Goal: Task Accomplishment & Management: Use online tool/utility

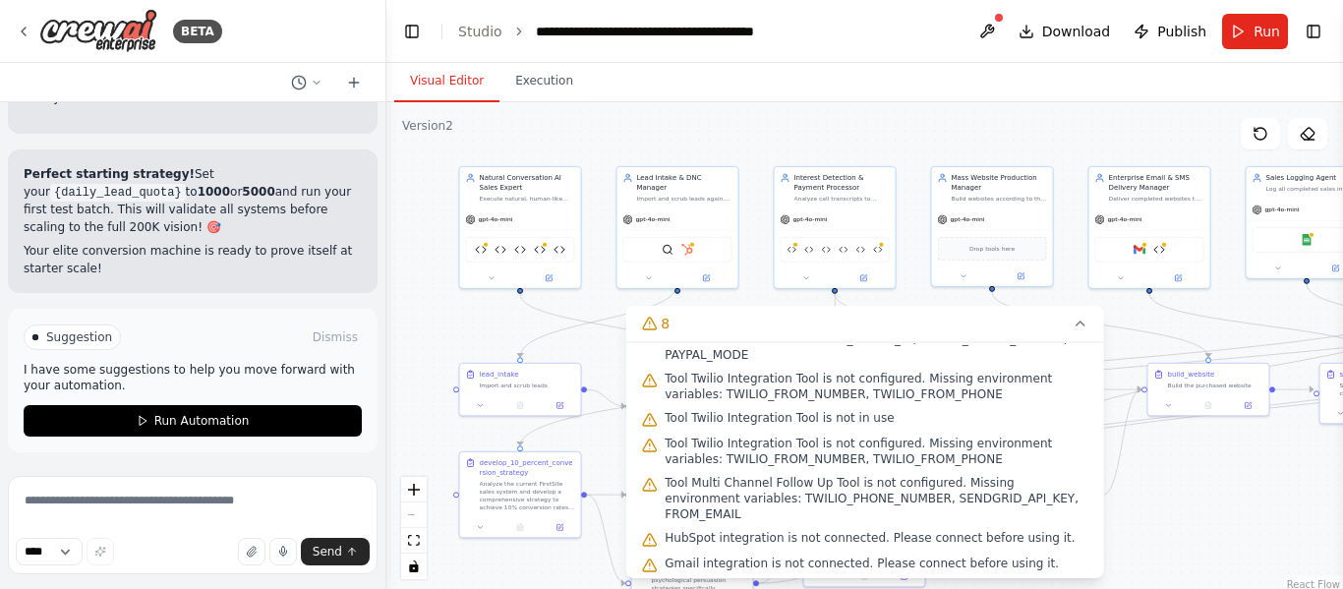
click at [721, 104] on div ".deletable-edge-delete-btn { width: 20px; height: 20px; border: 0px solid #ffff…" at bounding box center [864, 348] width 957 height 492
click at [1022, 325] on button "8" at bounding box center [864, 324] width 479 height 36
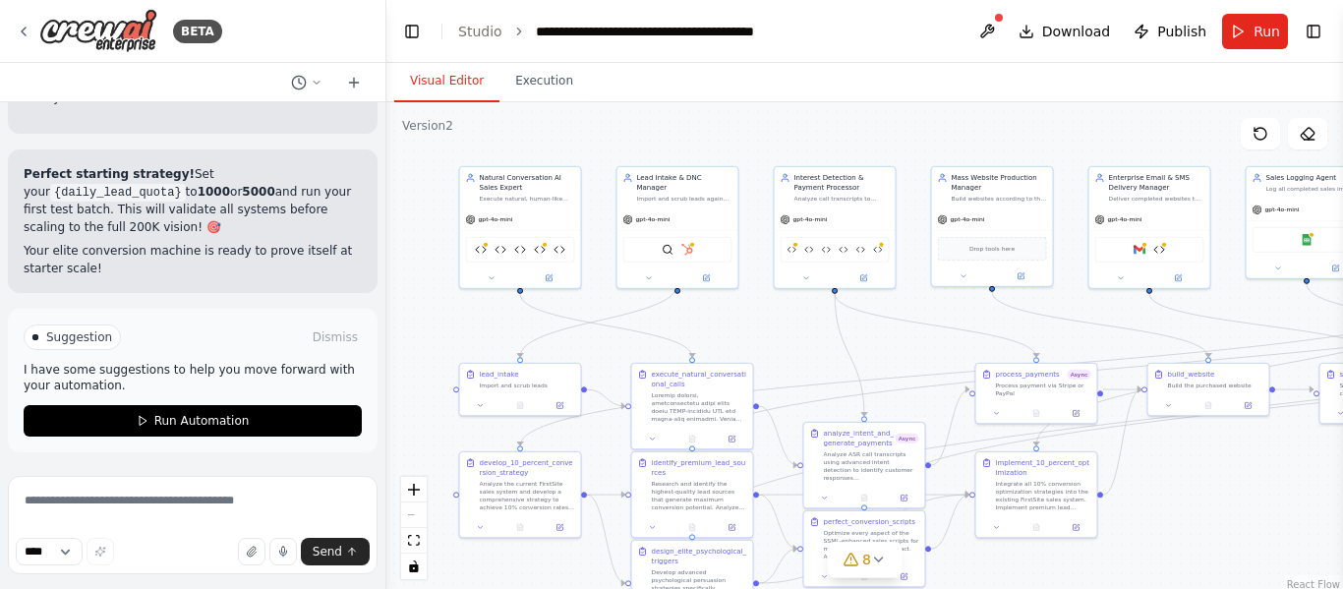
click at [1198, 466] on div ".deletable-edge-delete-btn { width: 20px; height: 20px; border: 0px solid #ffff…" at bounding box center [864, 348] width 957 height 492
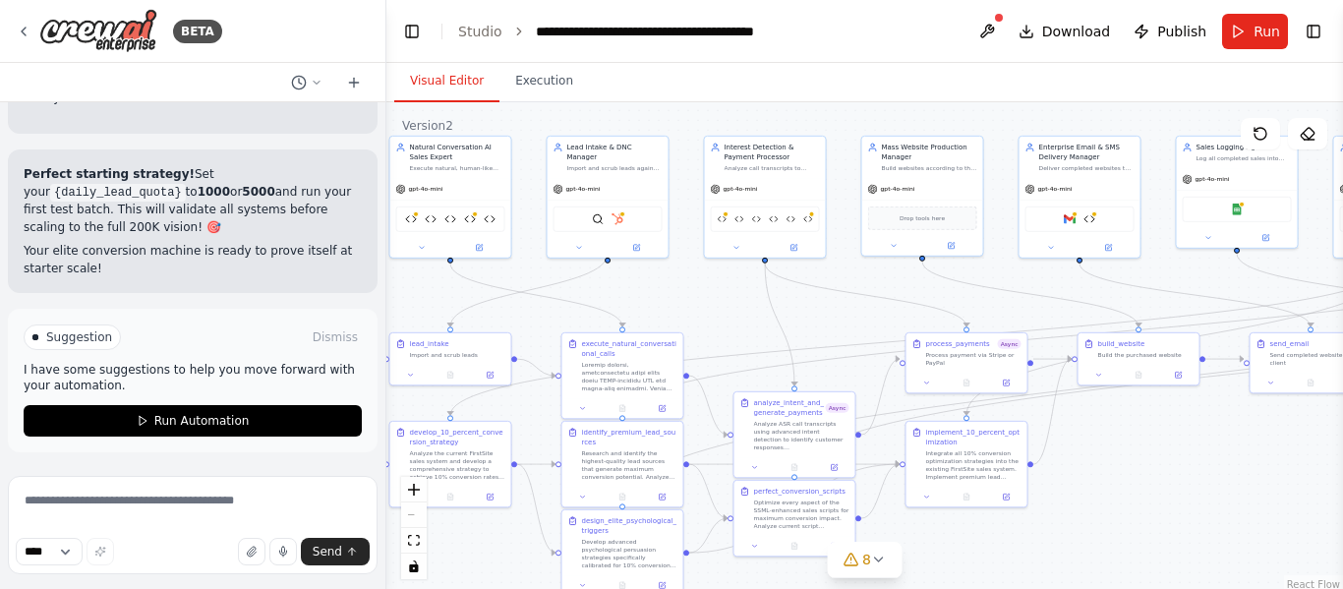
drag, startPoint x: 1211, startPoint y: 495, endPoint x: 1141, endPoint y: 467, distance: 75.4
click at [1141, 467] on div ".deletable-edge-delete-btn { width: 20px; height: 20px; border: 0px solid #ffff…" at bounding box center [864, 348] width 957 height 492
click at [1239, 463] on div ".deletable-edge-delete-btn { width: 20px; height: 20px; border: 0px solid #ffff…" at bounding box center [864, 348] width 957 height 492
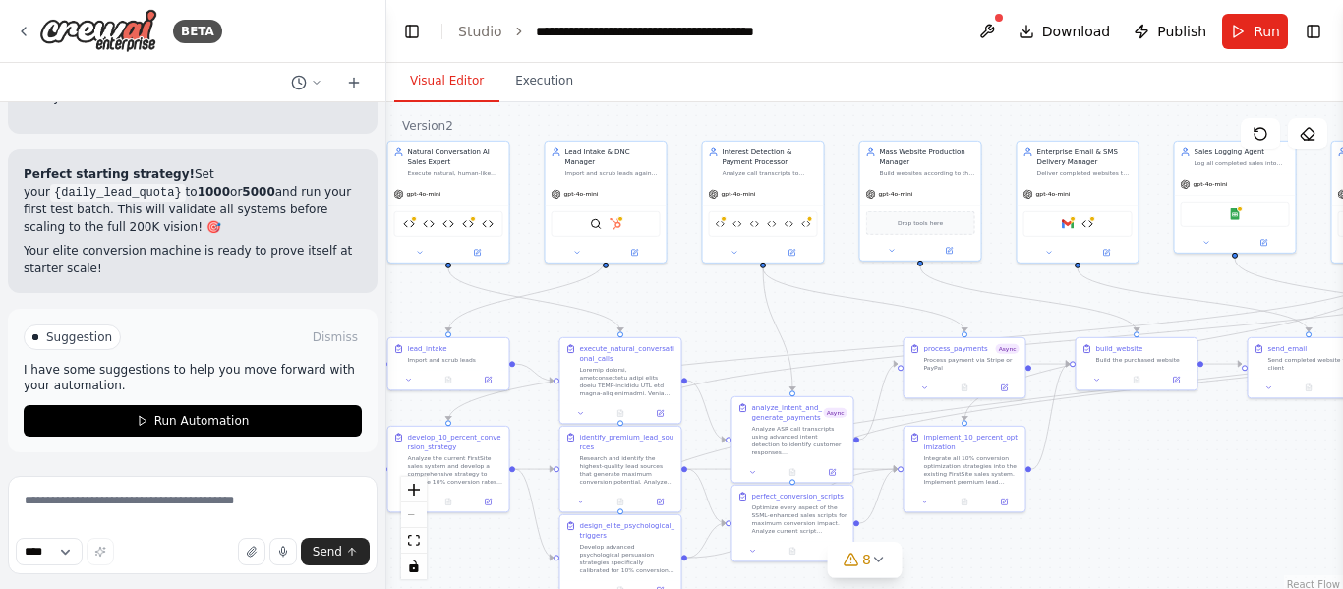
scroll to position [108323, 0]
click at [673, 381] on div at bounding box center [627, 379] width 95 height 31
click at [859, 573] on button "8" at bounding box center [865, 560] width 76 height 36
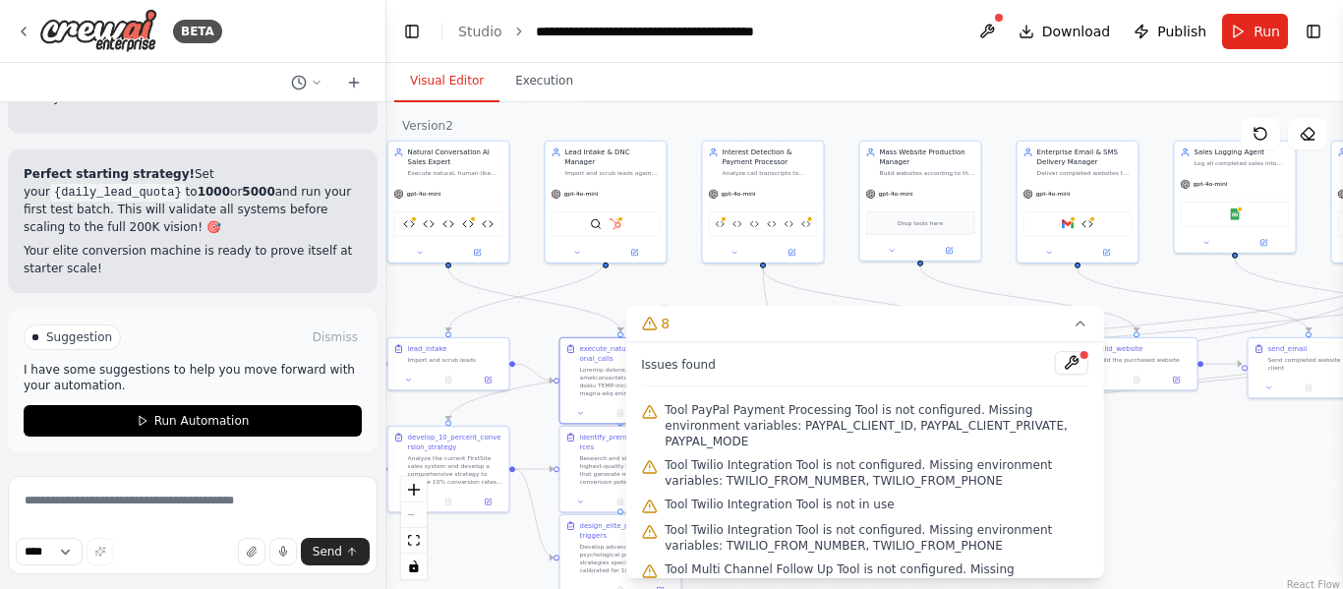
scroll to position [87, 0]
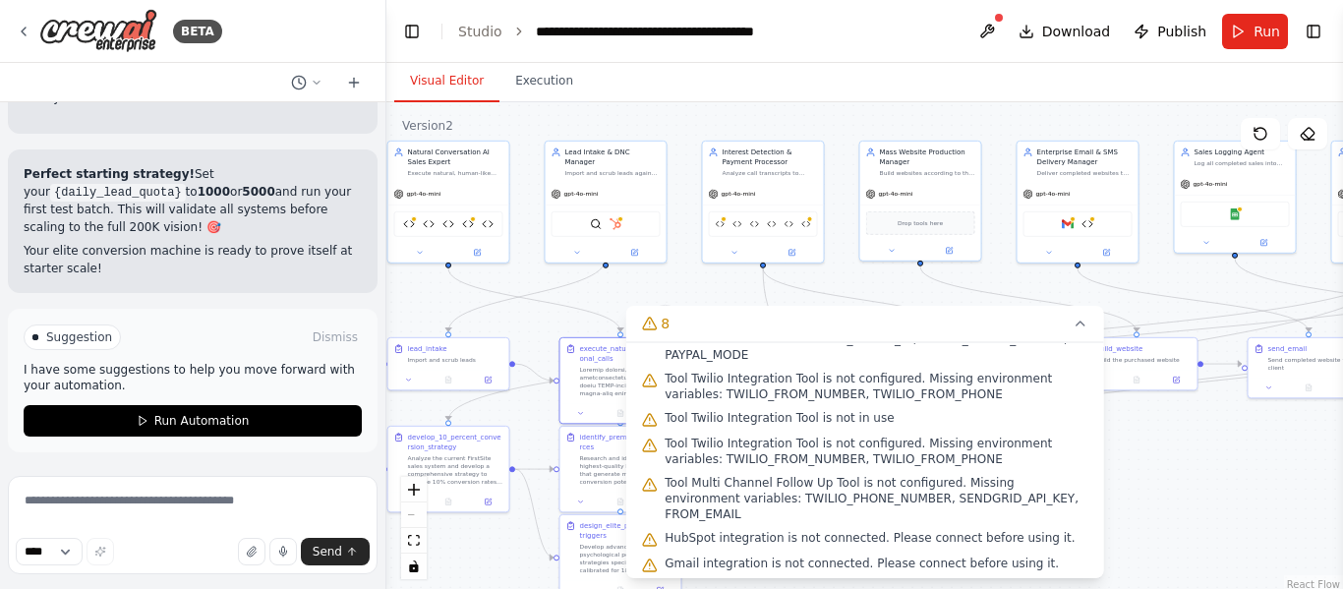
click at [1164, 462] on div ".deletable-edge-delete-btn { width: 20px; height: 20px; border: 0px solid #ffff…" at bounding box center [864, 348] width 957 height 492
click at [994, 315] on button "8" at bounding box center [864, 324] width 479 height 36
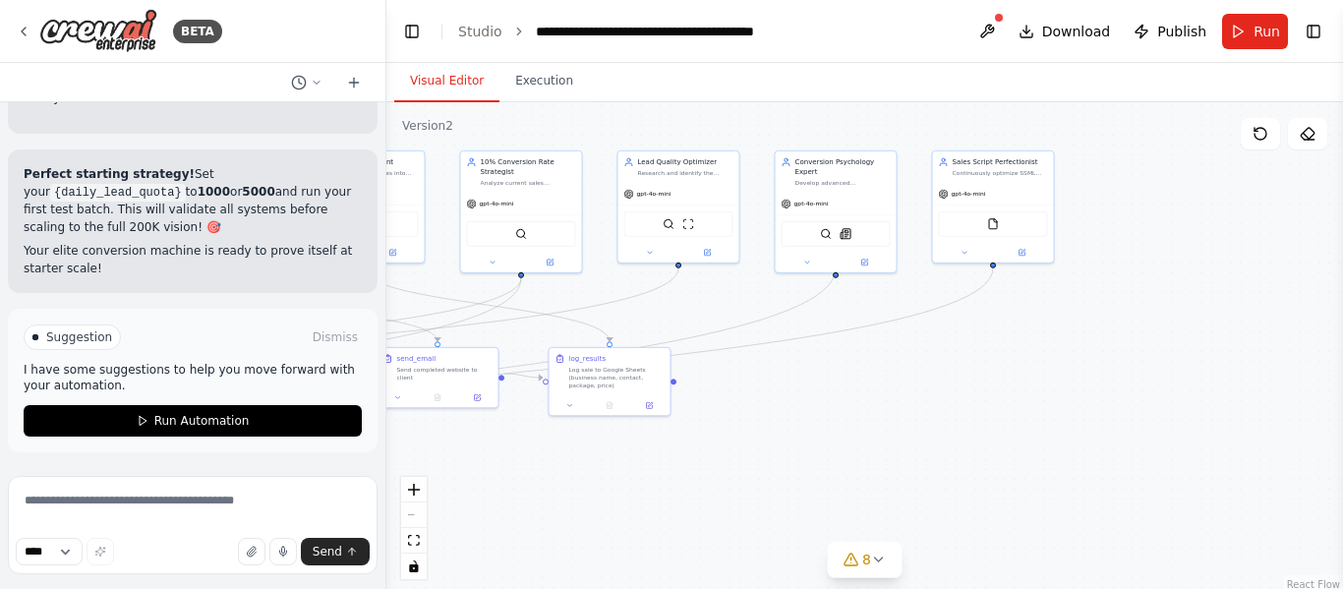
drag, startPoint x: 1151, startPoint y: 462, endPoint x: 280, endPoint y: 472, distance: 871.0
click at [280, 472] on div "BETA The AI system will automatically search and find small businesses without …" at bounding box center [671, 294] width 1343 height 589
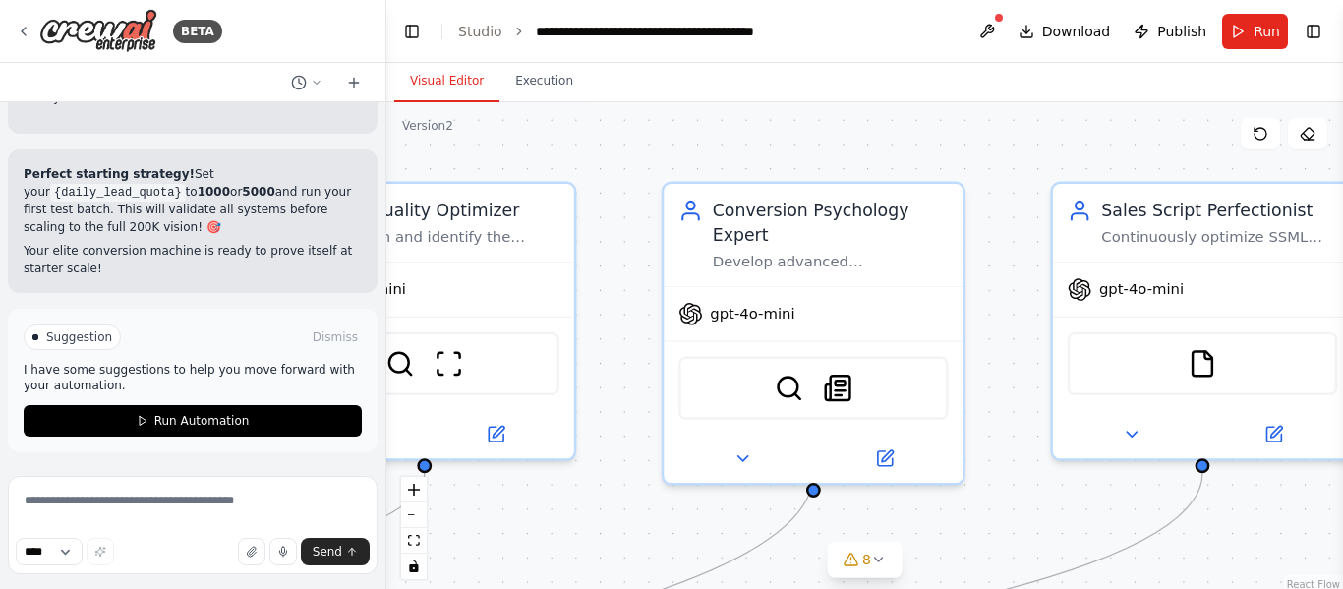
drag, startPoint x: 1048, startPoint y: 182, endPoint x: 1014, endPoint y: 288, distance: 111.6
click at [1014, 288] on div ".deletable-edge-delete-btn { width: 20px; height: 20px; border: 0px solid #ffff…" at bounding box center [864, 348] width 957 height 492
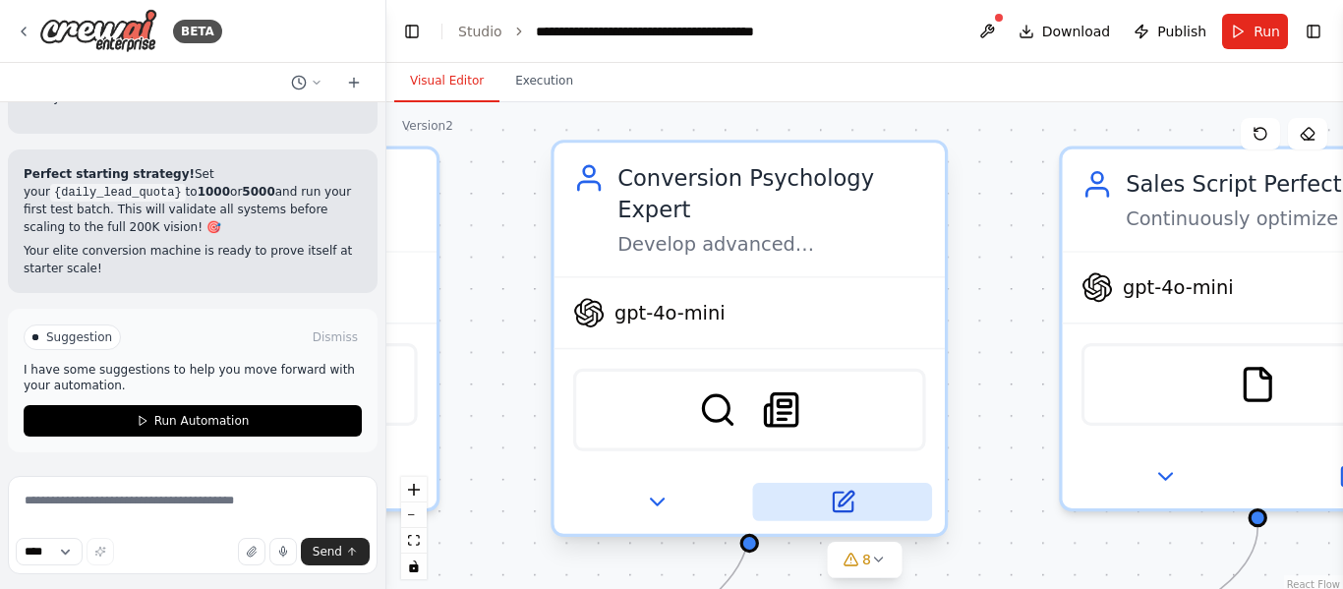
click at [872, 483] on button at bounding box center [843, 502] width 180 height 38
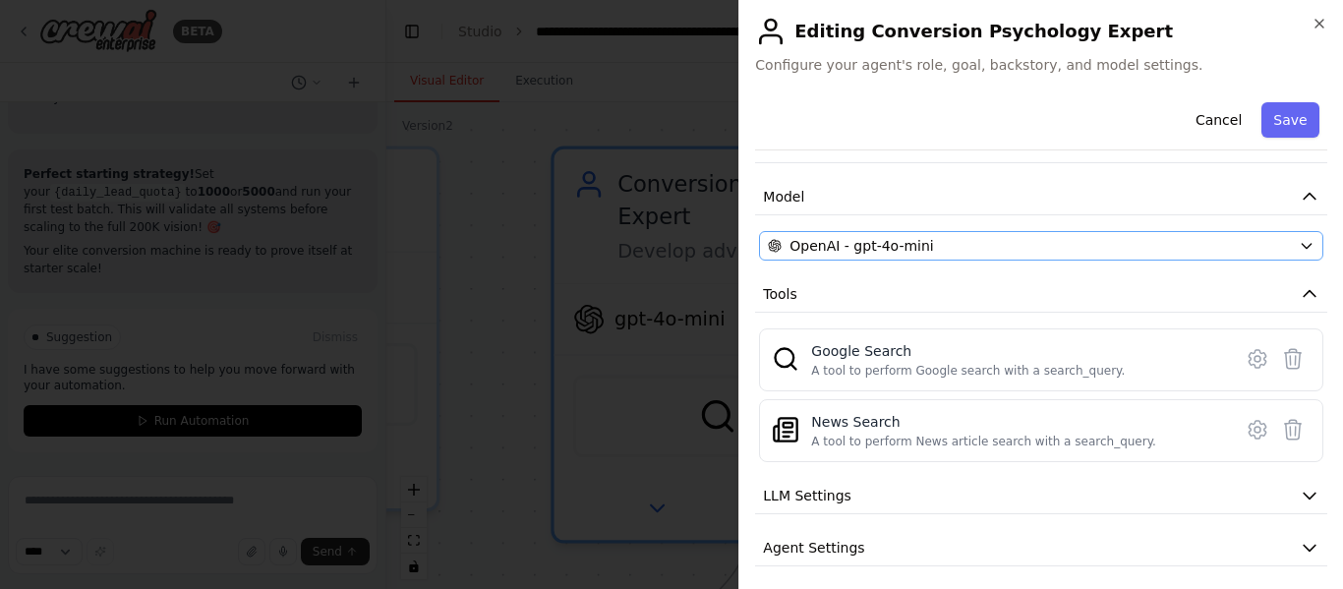
scroll to position [171, 0]
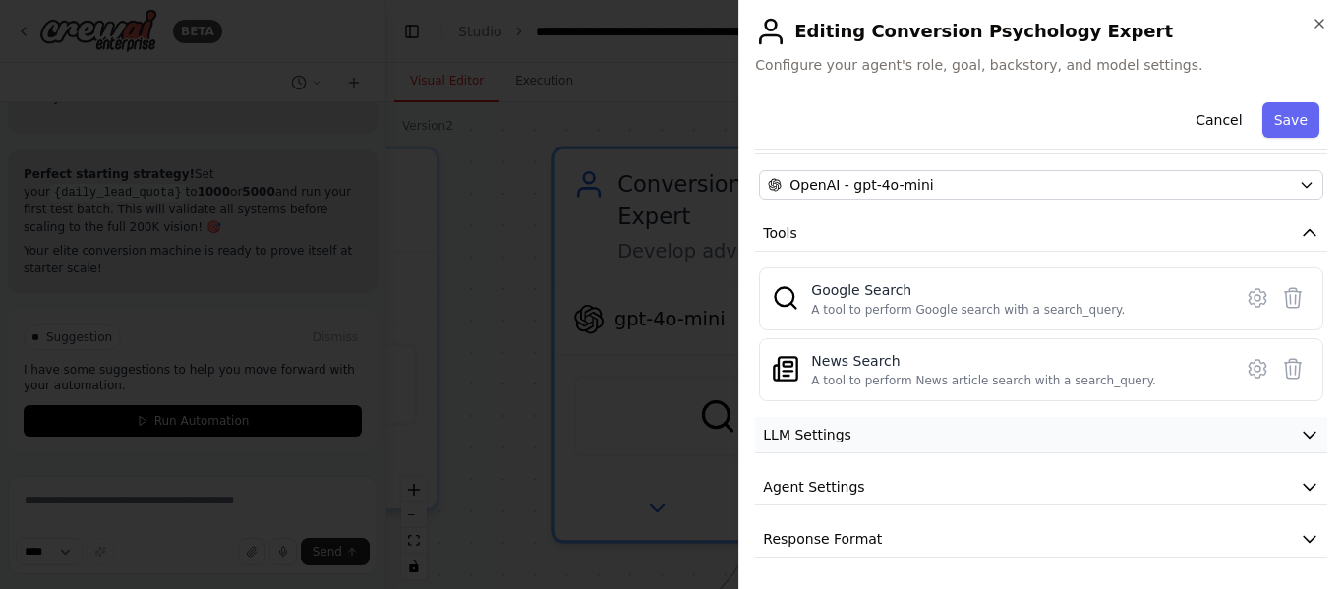
click at [877, 419] on button "LLM Settings" at bounding box center [1041, 435] width 572 height 36
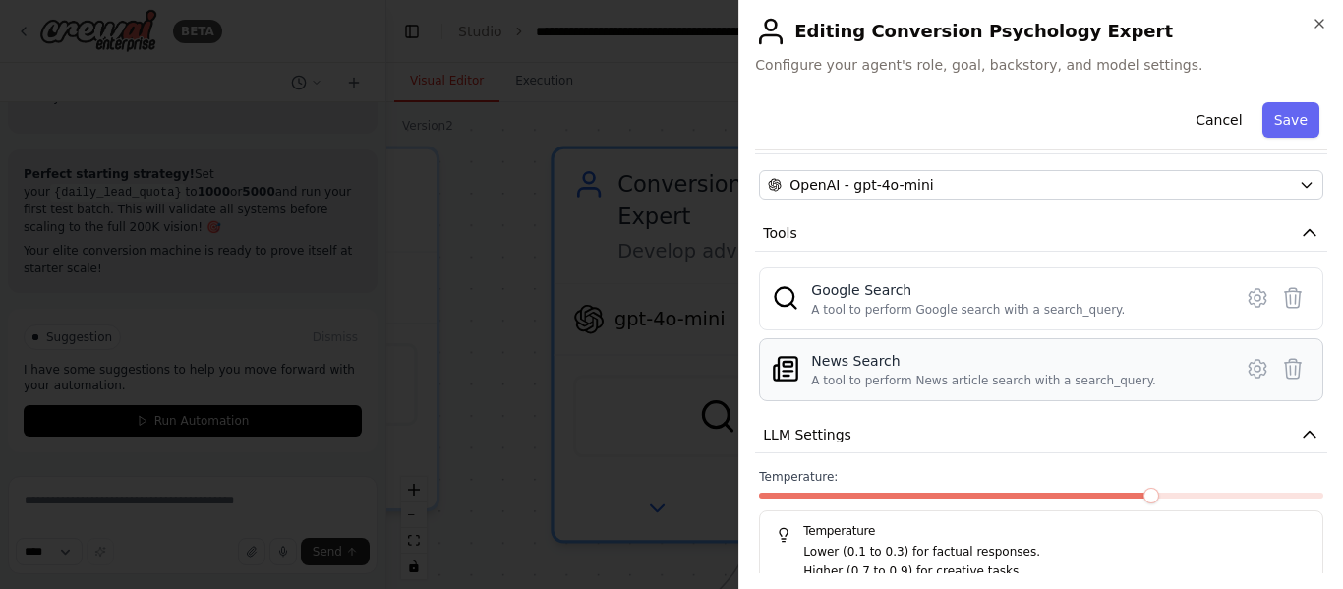
click at [973, 363] on div "News Search" at bounding box center [983, 361] width 345 height 20
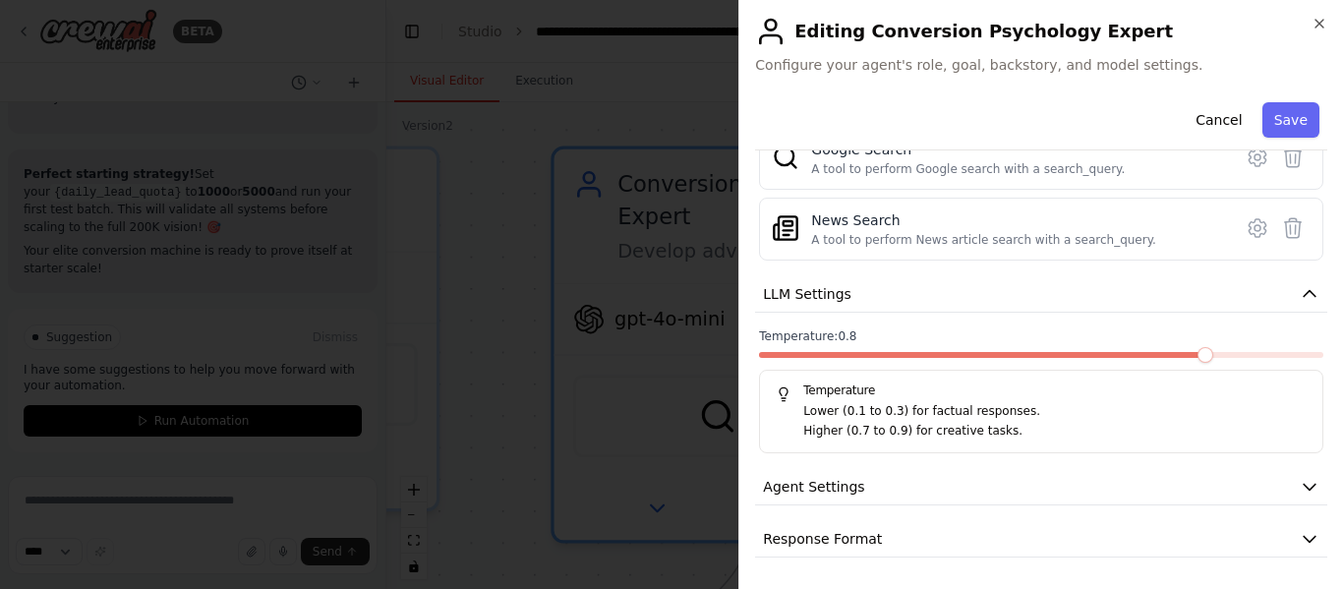
click at [1197, 360] on span at bounding box center [1205, 355] width 16 height 16
click at [1323, 357] on span at bounding box center [1315, 355] width 16 height 16
click at [1095, 472] on button "Agent Settings" at bounding box center [1041, 487] width 572 height 36
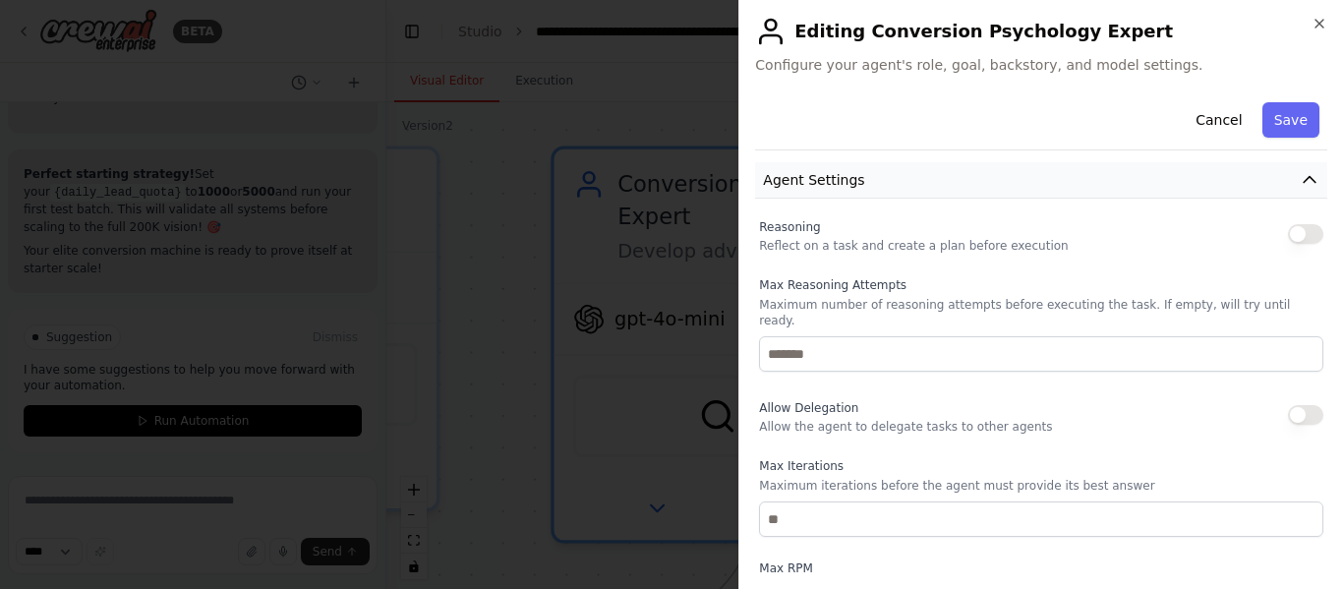
scroll to position [839, 0]
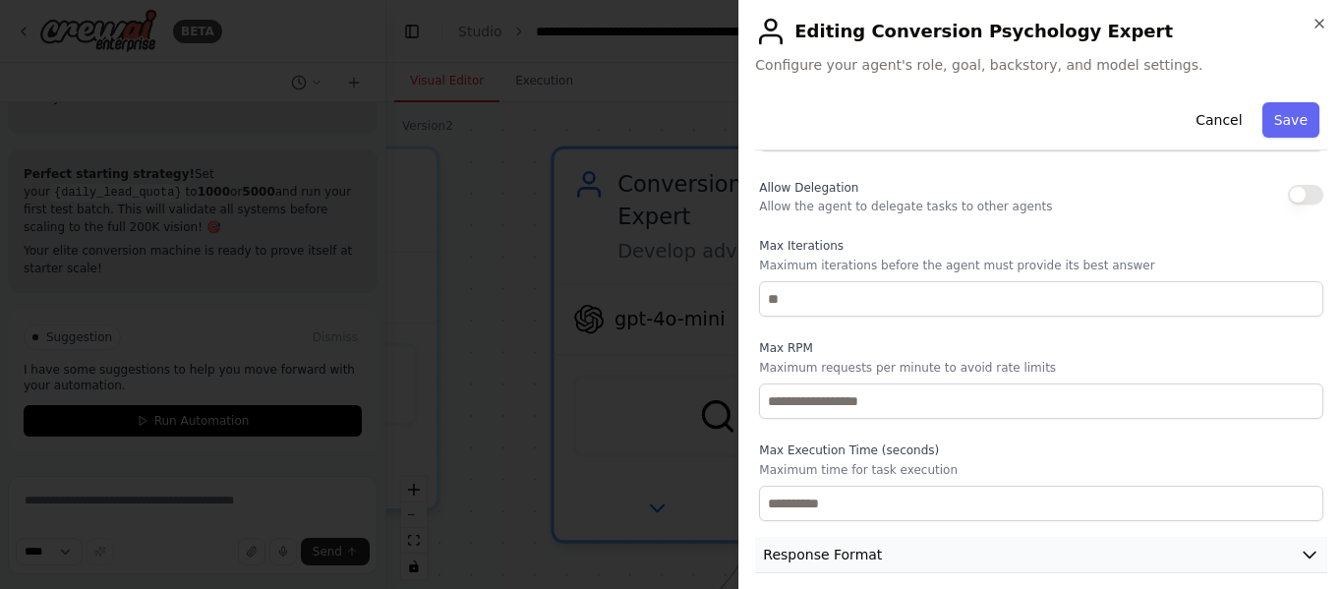
click at [1047, 550] on button "Response Format" at bounding box center [1041, 555] width 572 height 36
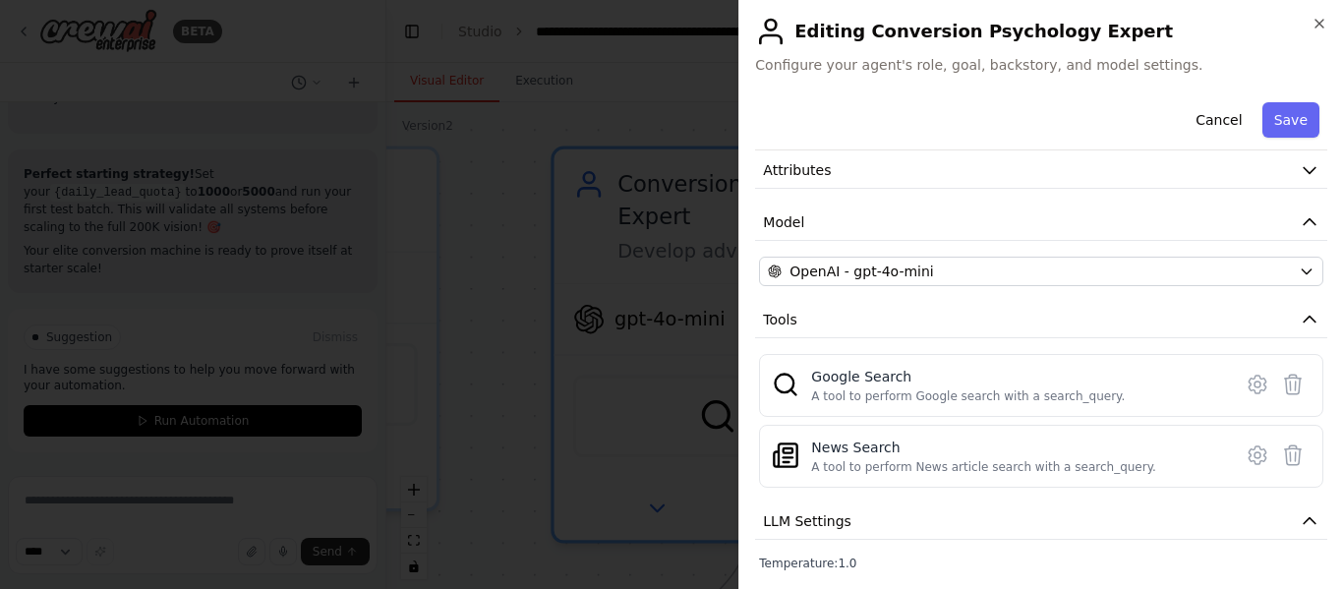
scroll to position [0, 0]
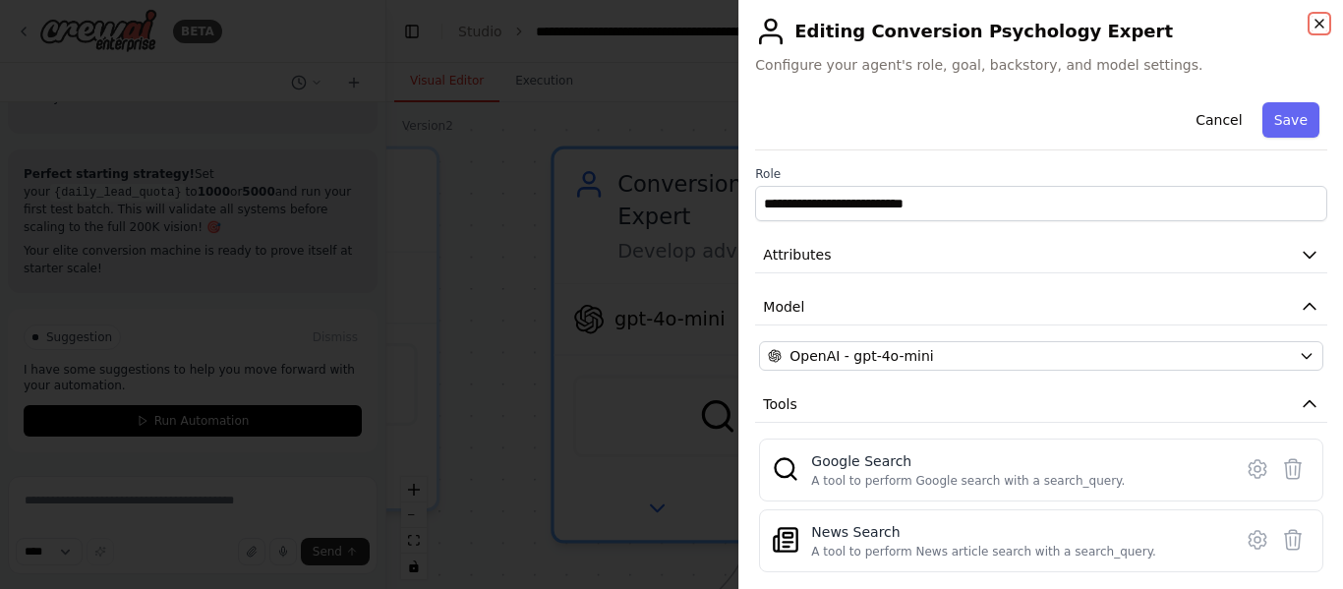
click at [1320, 29] on icon "button" at bounding box center [1319, 24] width 16 height 16
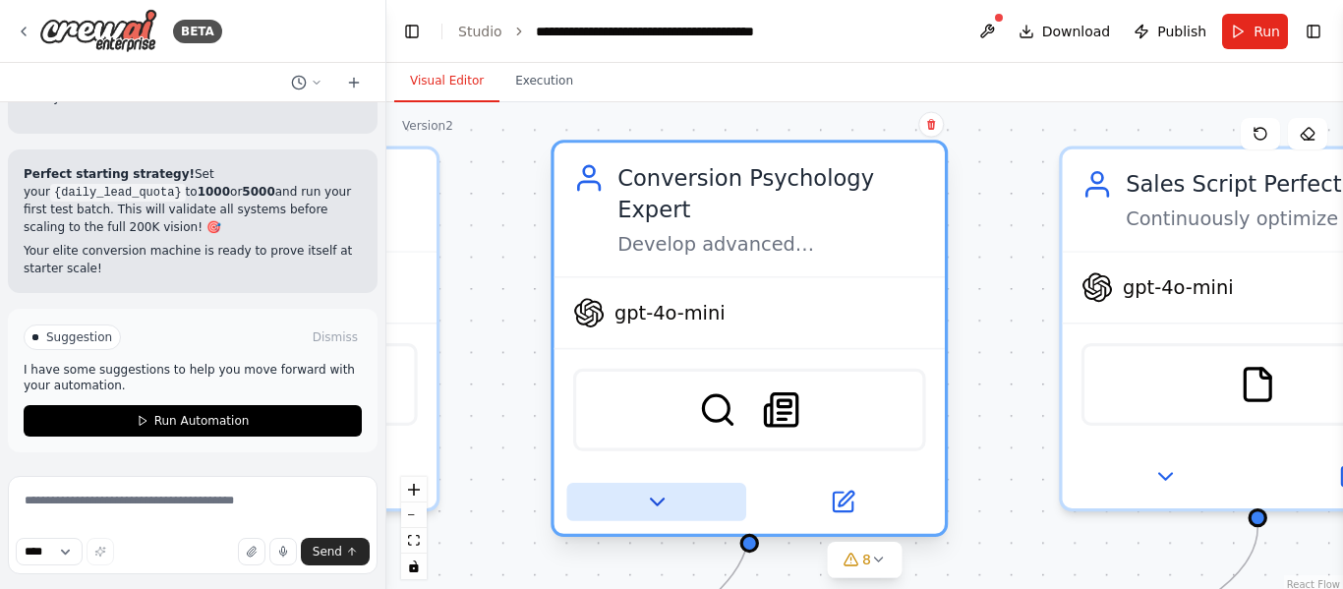
click at [667, 490] on icon at bounding box center [657, 503] width 26 height 26
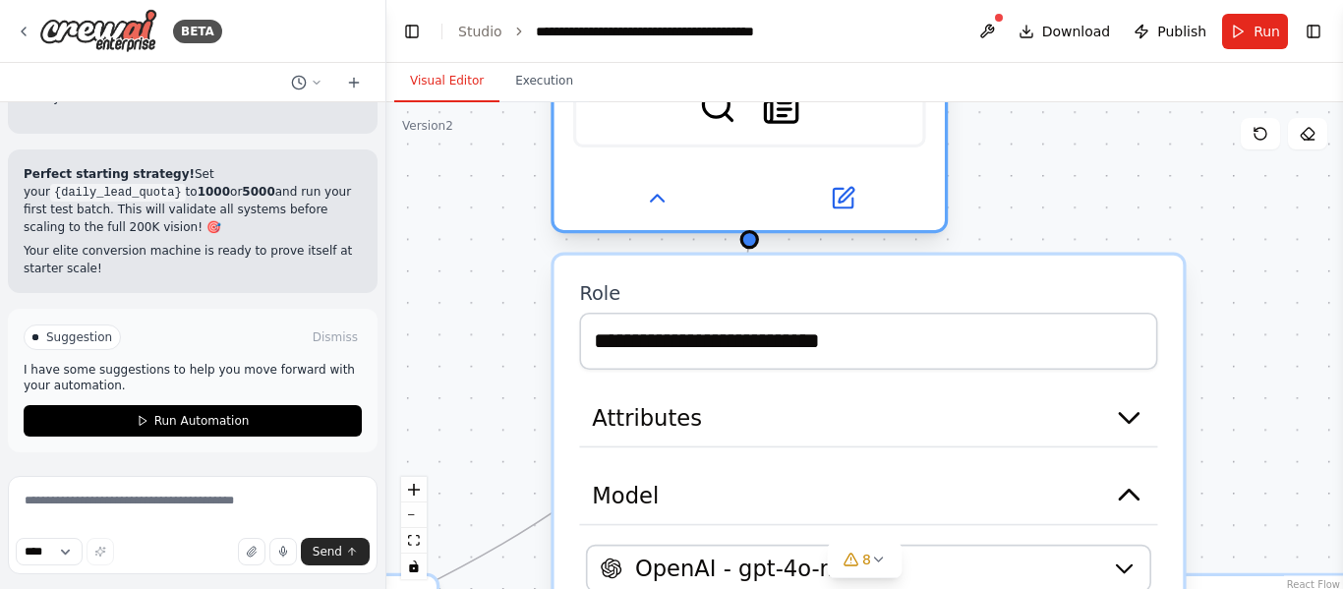
drag, startPoint x: 810, startPoint y: 468, endPoint x: 804, endPoint y: 103, distance: 364.8
click at [804, 103] on div "gpt-4o-mini SerplyWebSearchTool SerplyNewsSearchTool" at bounding box center [749, 101] width 390 height 258
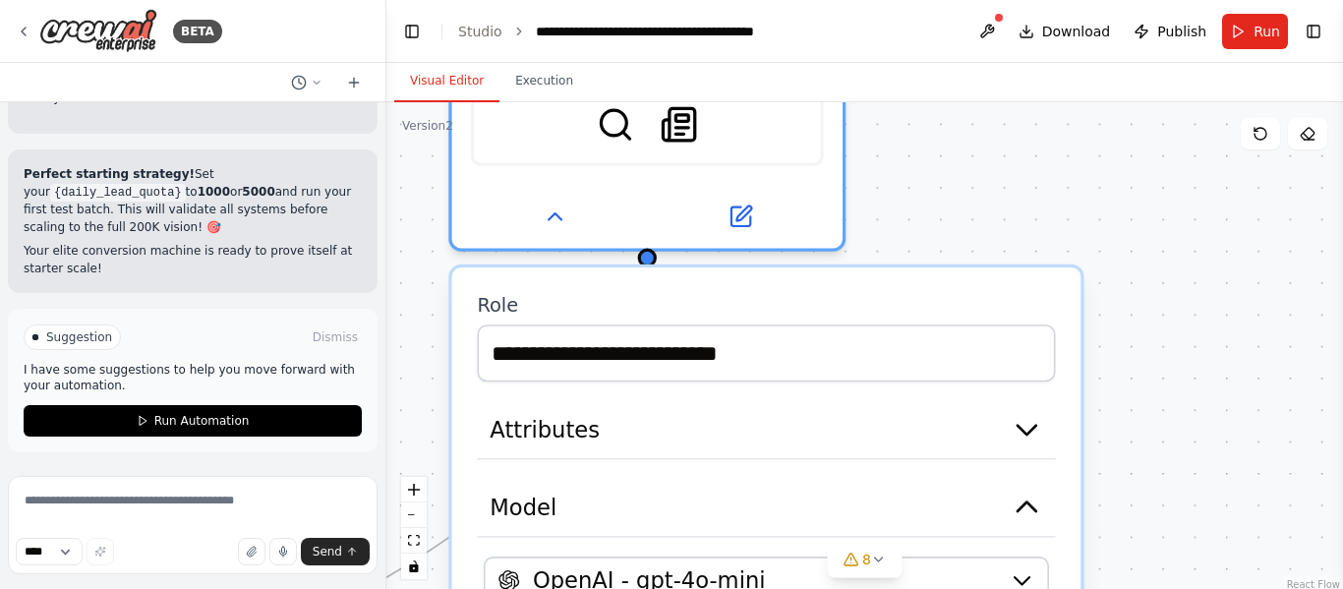
drag, startPoint x: 1223, startPoint y: 362, endPoint x: 1121, endPoint y: 411, distance: 113.4
click at [1121, 411] on div ".deletable-edge-delete-btn { width: 20px; height: 20px; border: 0px solid #ffff…" at bounding box center [864, 348] width 957 height 492
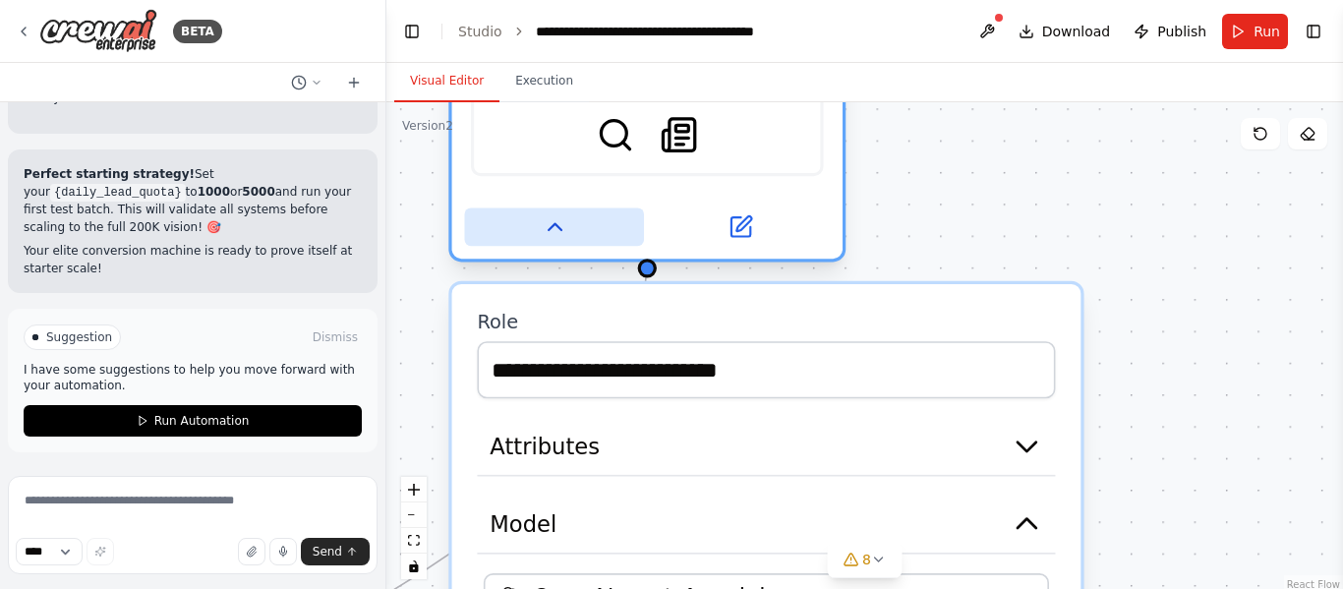
click at [565, 214] on icon at bounding box center [555, 227] width 26 height 26
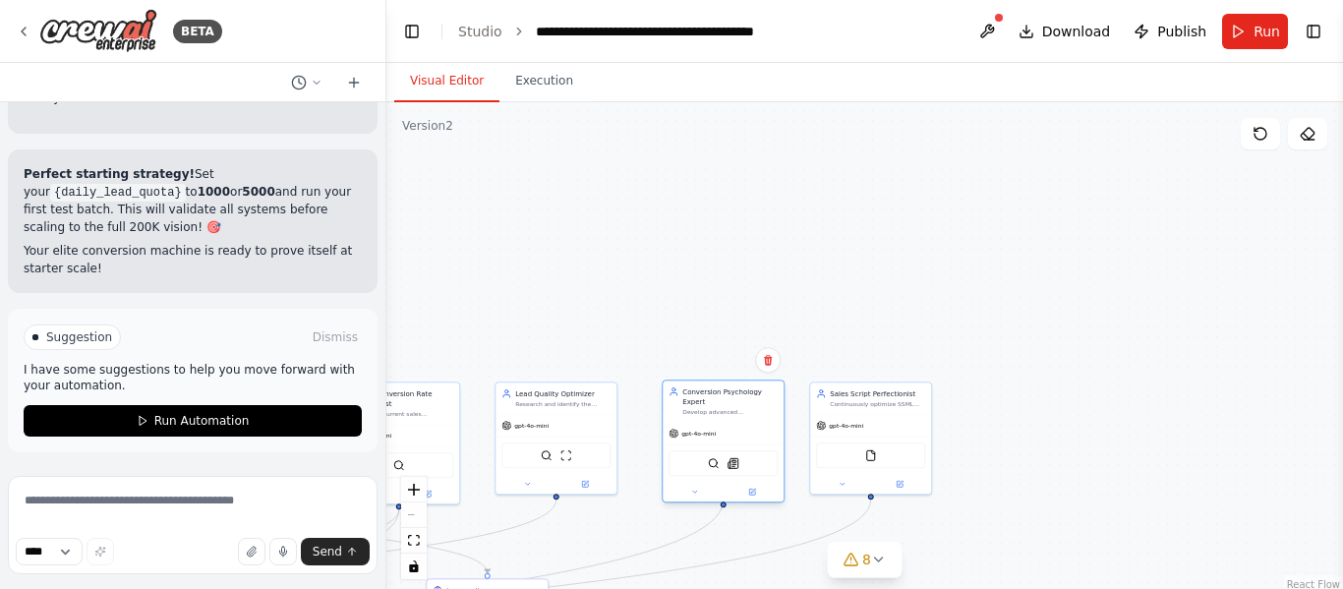
drag, startPoint x: 729, startPoint y: 194, endPoint x: 741, endPoint y: 439, distance: 246.0
click at [741, 444] on div "SerplyWebSearchTool SerplyNewsSearchTool" at bounding box center [723, 463] width 121 height 38
drag, startPoint x: 742, startPoint y: 418, endPoint x: 733, endPoint y: 433, distance: 17.2
click at [733, 433] on div "gpt-4o-mini" at bounding box center [713, 434] width 121 height 22
click at [1048, 401] on div ".deletable-edge-delete-btn { width: 20px; height: 20px; border: 0px solid #ffff…" at bounding box center [864, 348] width 957 height 492
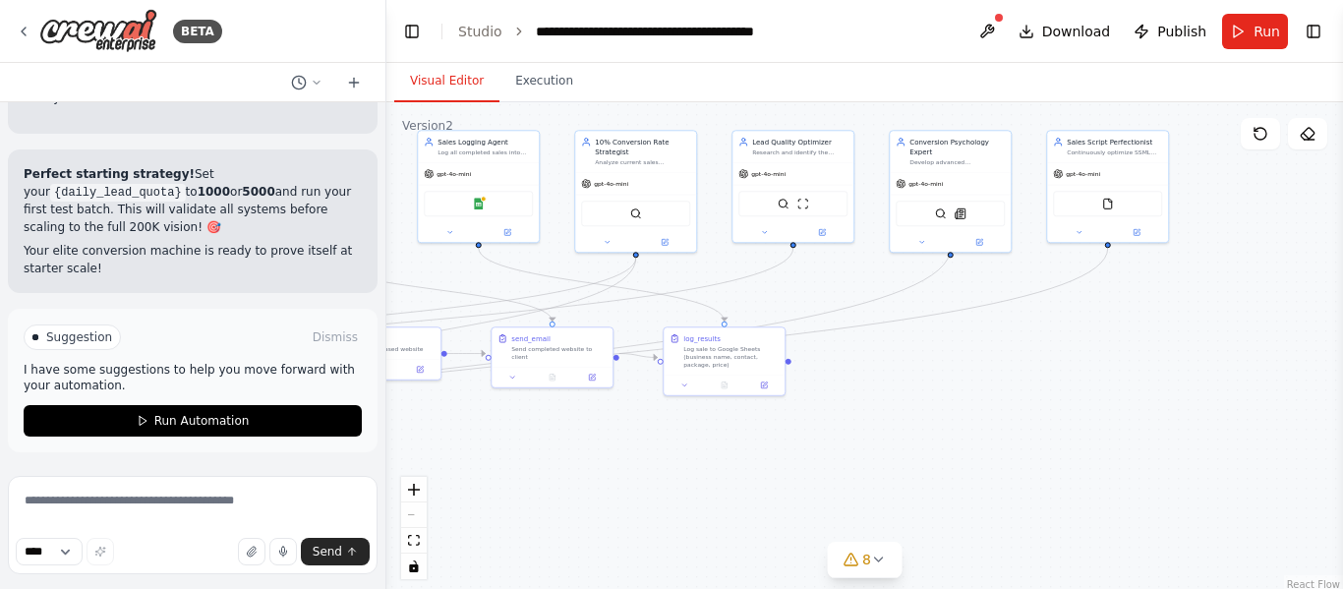
drag, startPoint x: 1039, startPoint y: 476, endPoint x: 1270, endPoint y: 232, distance: 335.9
click at [1270, 232] on div ".deletable-edge-delete-btn { width: 20px; height: 20px; border: 0px solid #ffff…" at bounding box center [864, 348] width 957 height 492
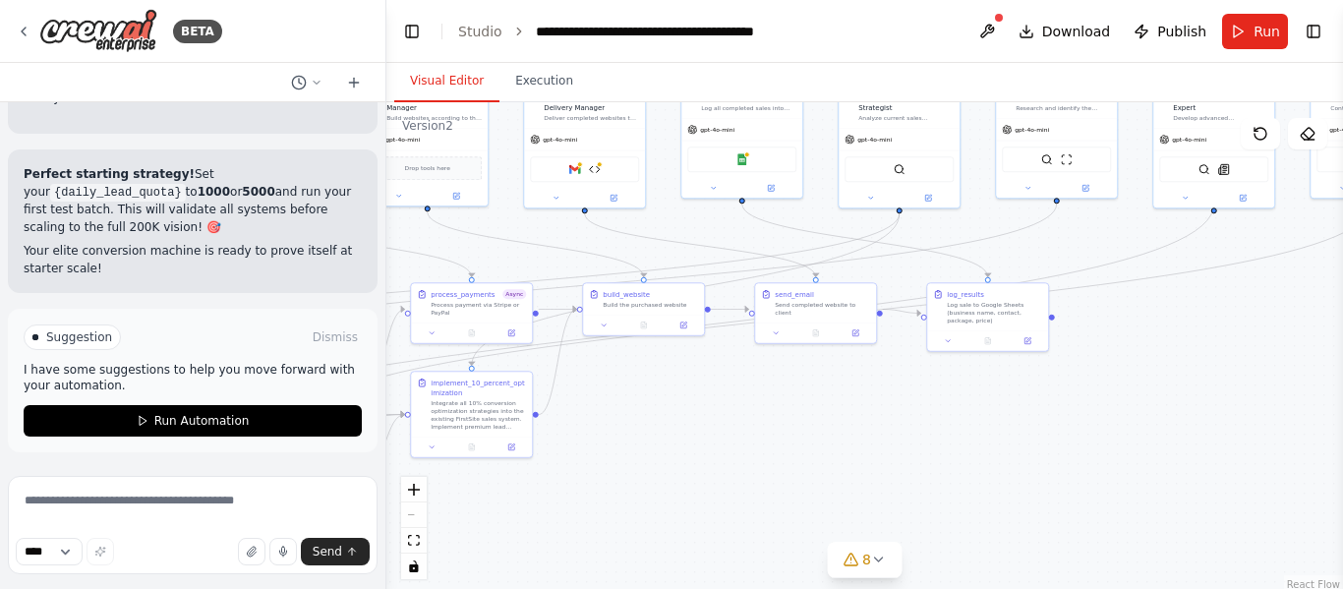
drag, startPoint x: 881, startPoint y: 410, endPoint x: 1144, endPoint y: 366, distance: 267.1
click at [1144, 366] on div ".deletable-edge-delete-btn { width: 20px; height: 20px; border: 0px solid #ffff…" at bounding box center [864, 348] width 957 height 492
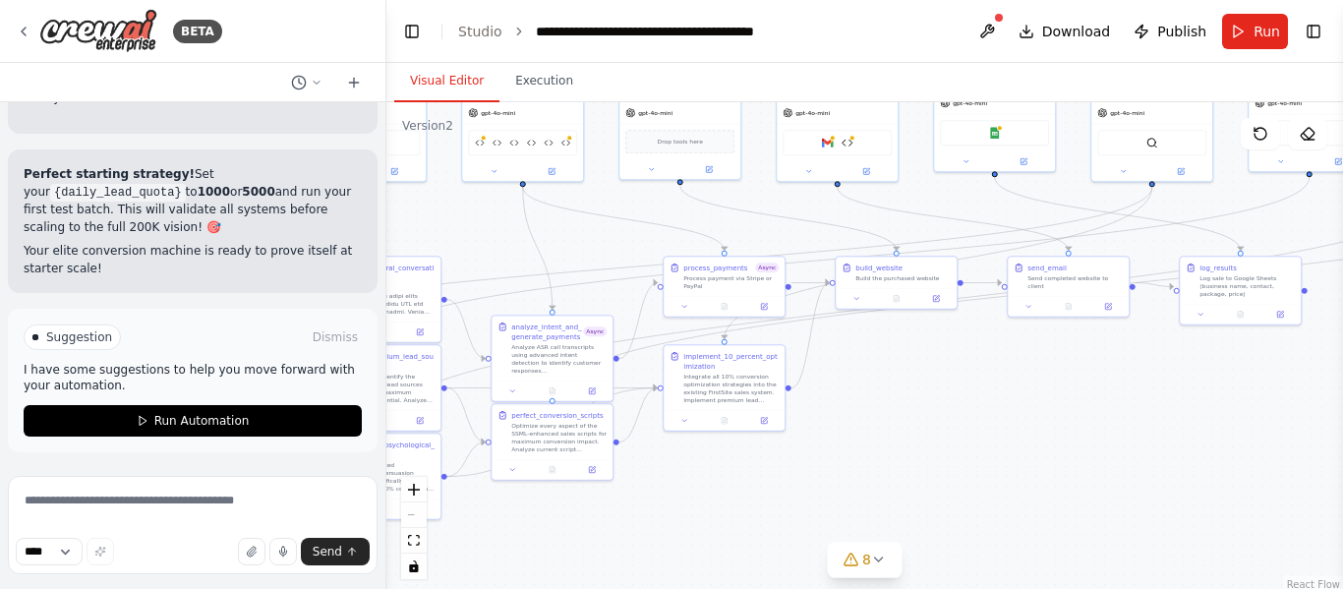
drag, startPoint x: 787, startPoint y: 503, endPoint x: 1040, endPoint y: 477, distance: 254.0
click at [1040, 477] on div ".deletable-edge-delete-btn { width: 20px; height: 20px; border: 0px solid #ffff…" at bounding box center [864, 348] width 957 height 492
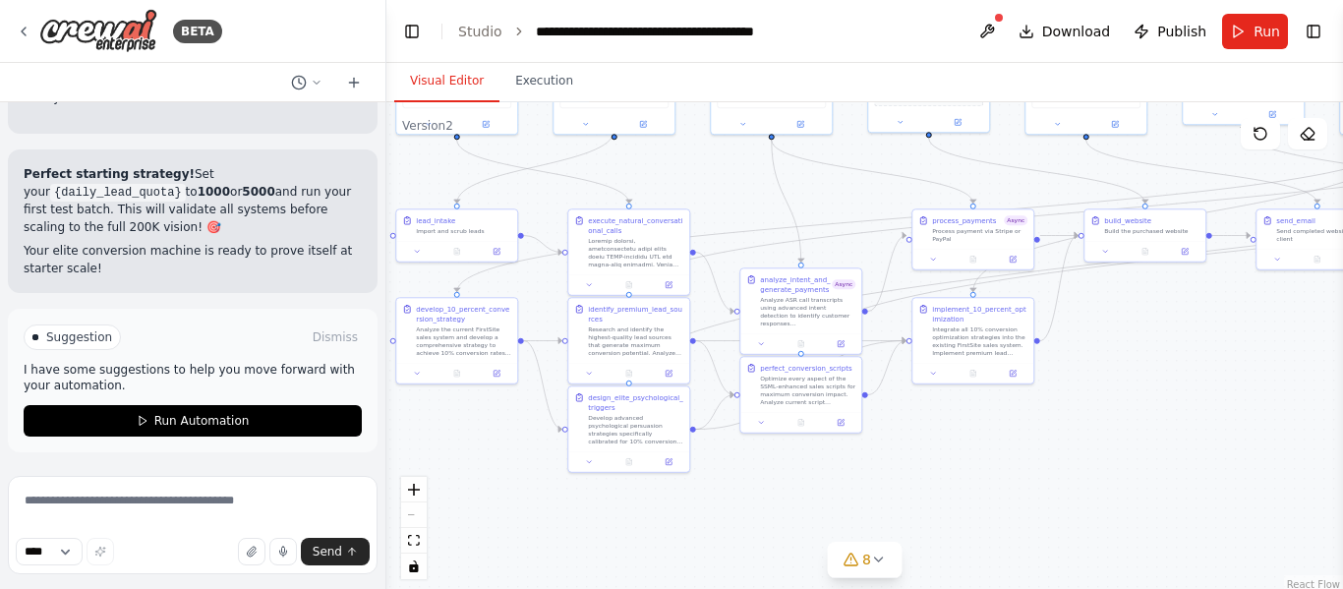
drag, startPoint x: 818, startPoint y: 527, endPoint x: 1067, endPoint y: 480, distance: 253.1
click at [1067, 480] on div ".deletable-edge-delete-btn { width: 20px; height: 20px; border: 0px solid #ffff…" at bounding box center [864, 348] width 957 height 492
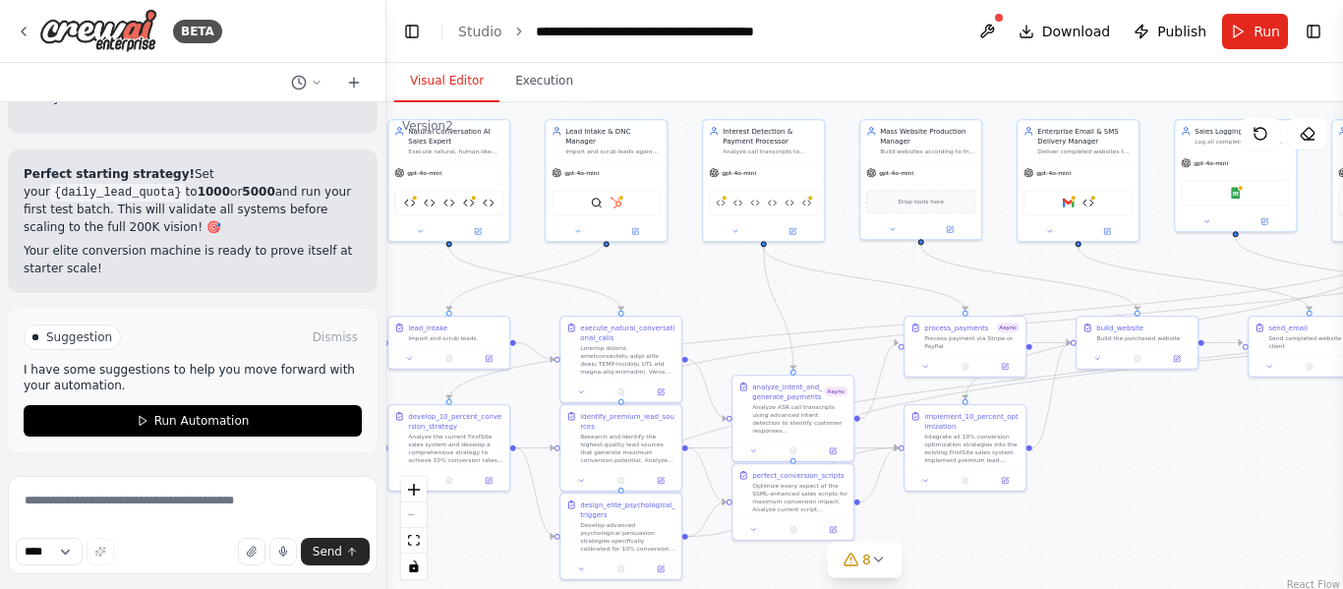
drag, startPoint x: 711, startPoint y: 528, endPoint x: 703, endPoint y: 635, distance: 107.4
click at [703, 588] on html "BETA The AI system will automatically search and find small businesses without …" at bounding box center [671, 294] width 1343 height 589
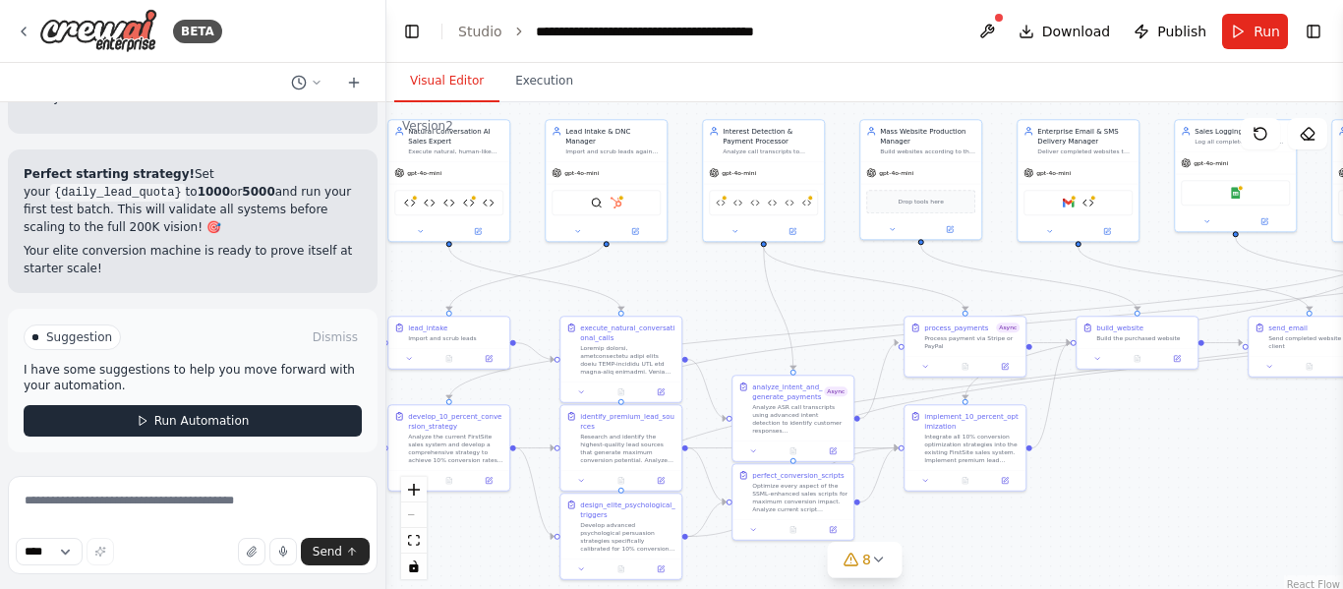
click at [237, 428] on span "Run Automation" at bounding box center [201, 421] width 95 height 16
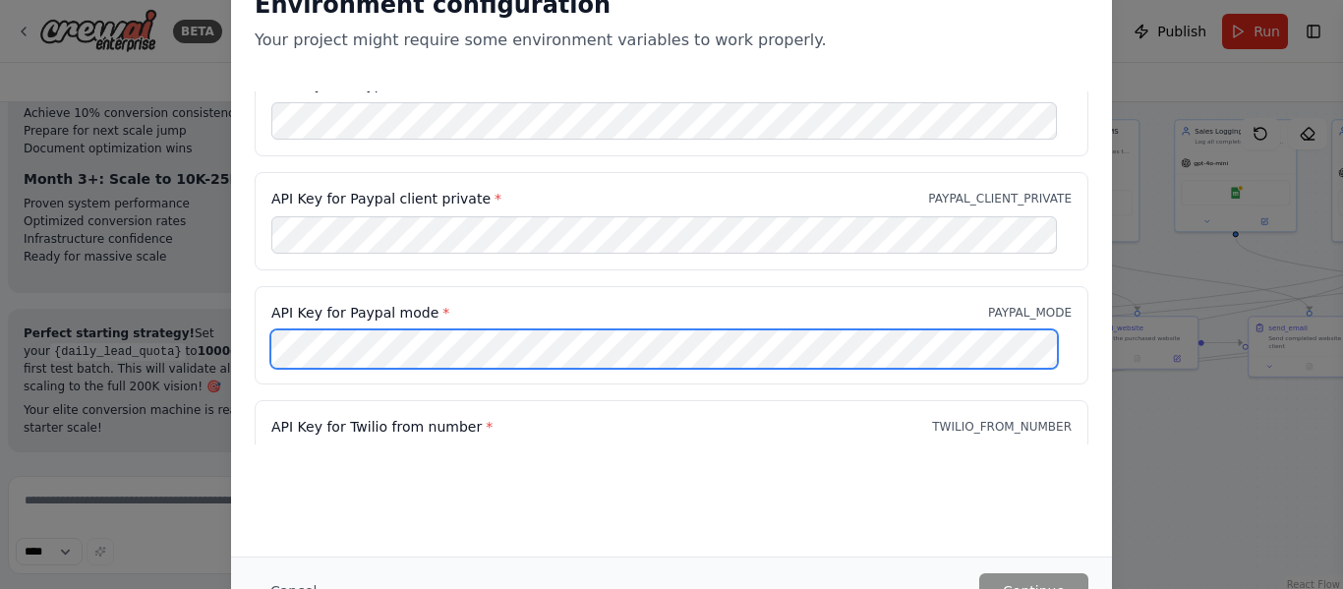
scroll to position [21, 0]
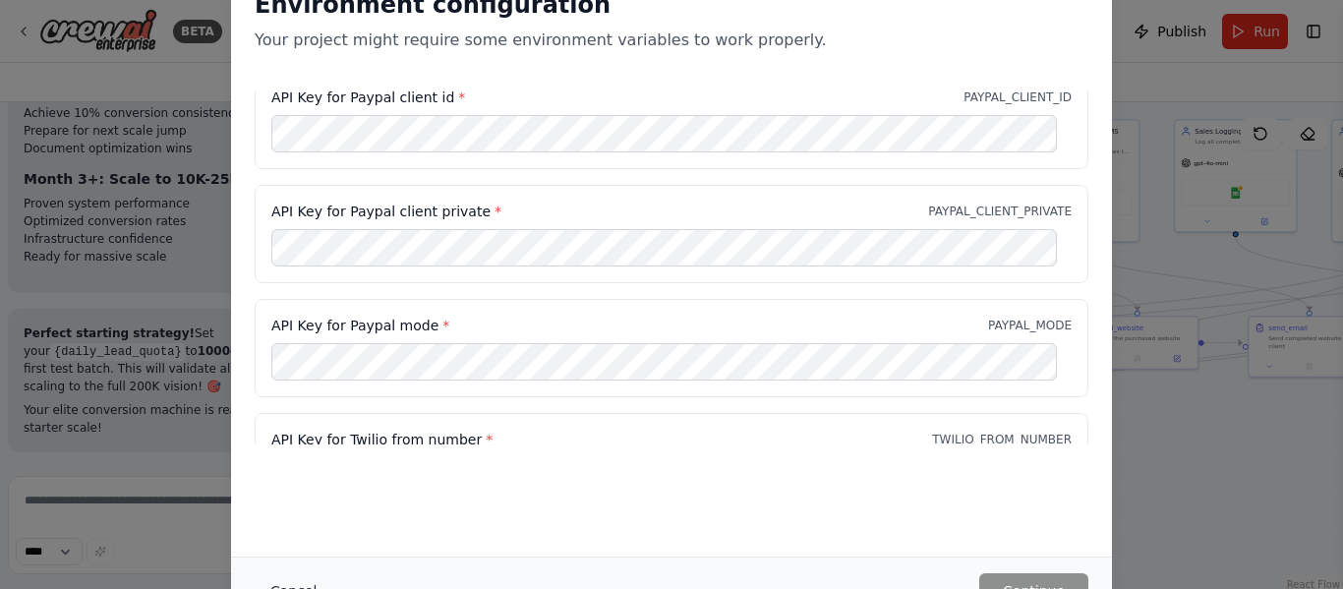
click at [310, 579] on button "Cancel" at bounding box center [294, 590] width 78 height 35
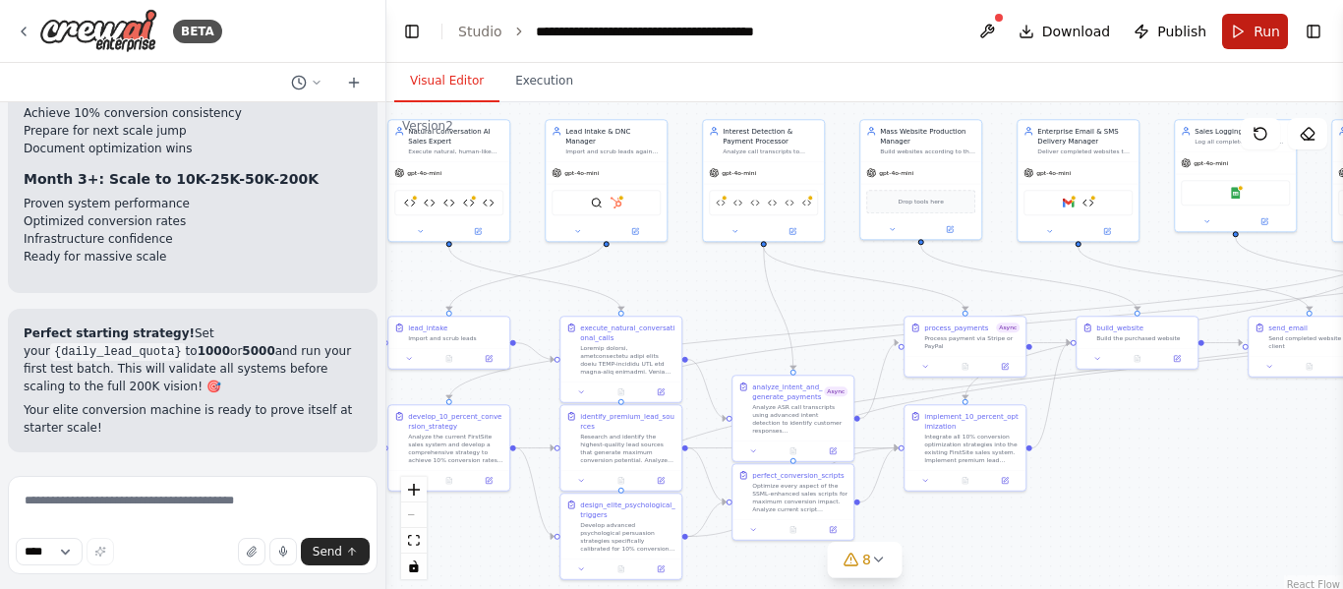
click at [1265, 20] on button "Run" at bounding box center [1255, 31] width 66 height 35
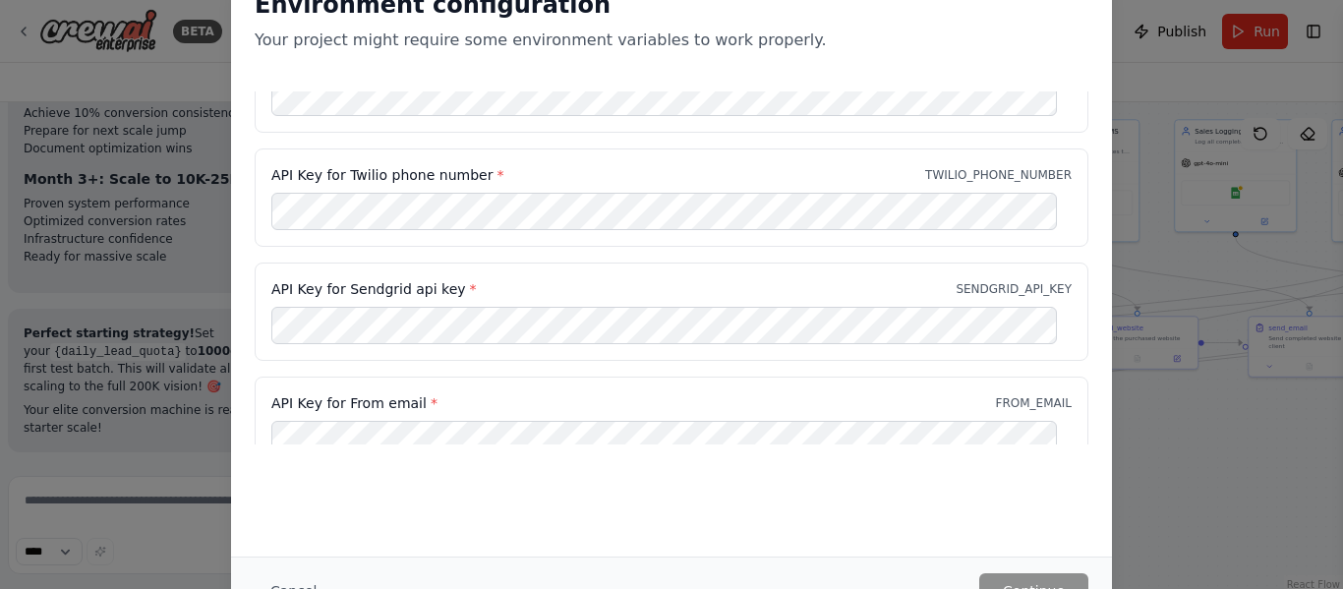
scroll to position [518, 0]
click at [298, 585] on button "Cancel" at bounding box center [294, 590] width 78 height 35
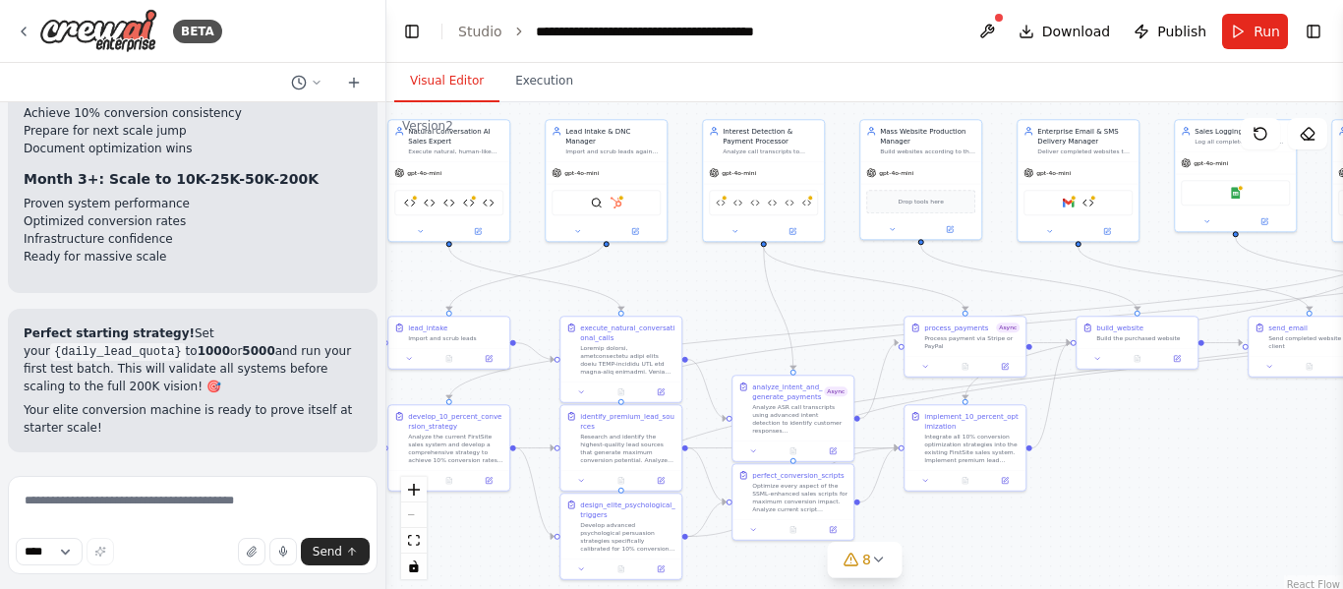
scroll to position [109567, 0]
click at [310, 75] on button at bounding box center [306, 83] width 47 height 24
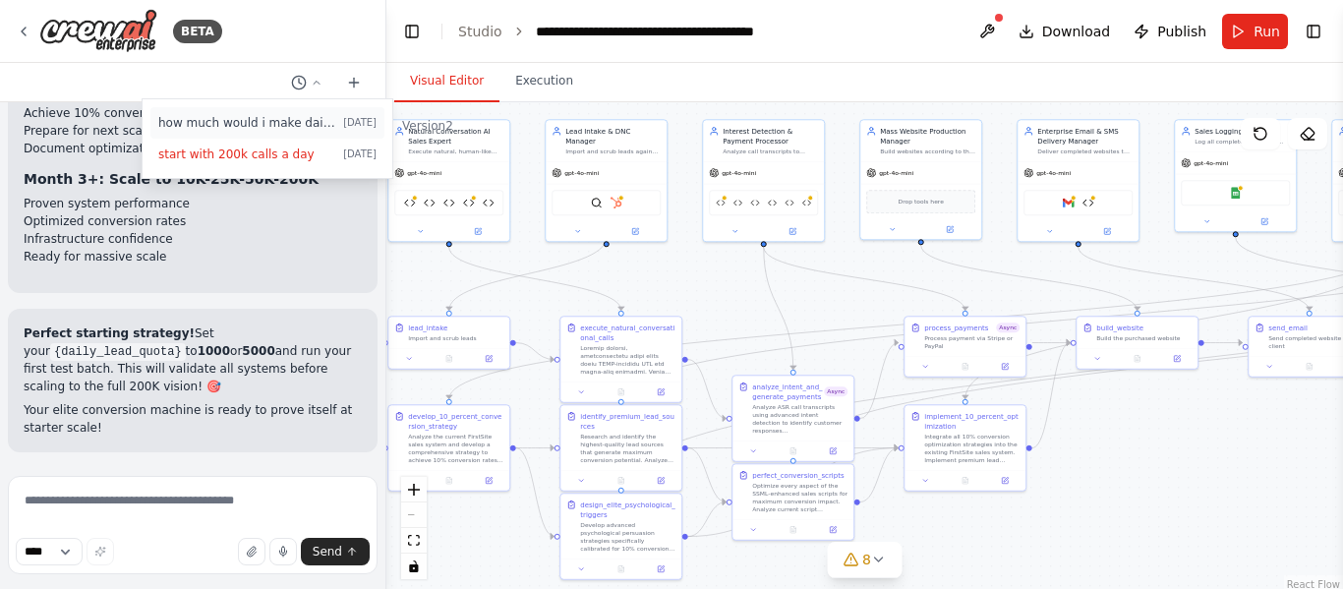
click at [311, 123] on span "how much would i make daily from this automation" at bounding box center [246, 123] width 177 height 16
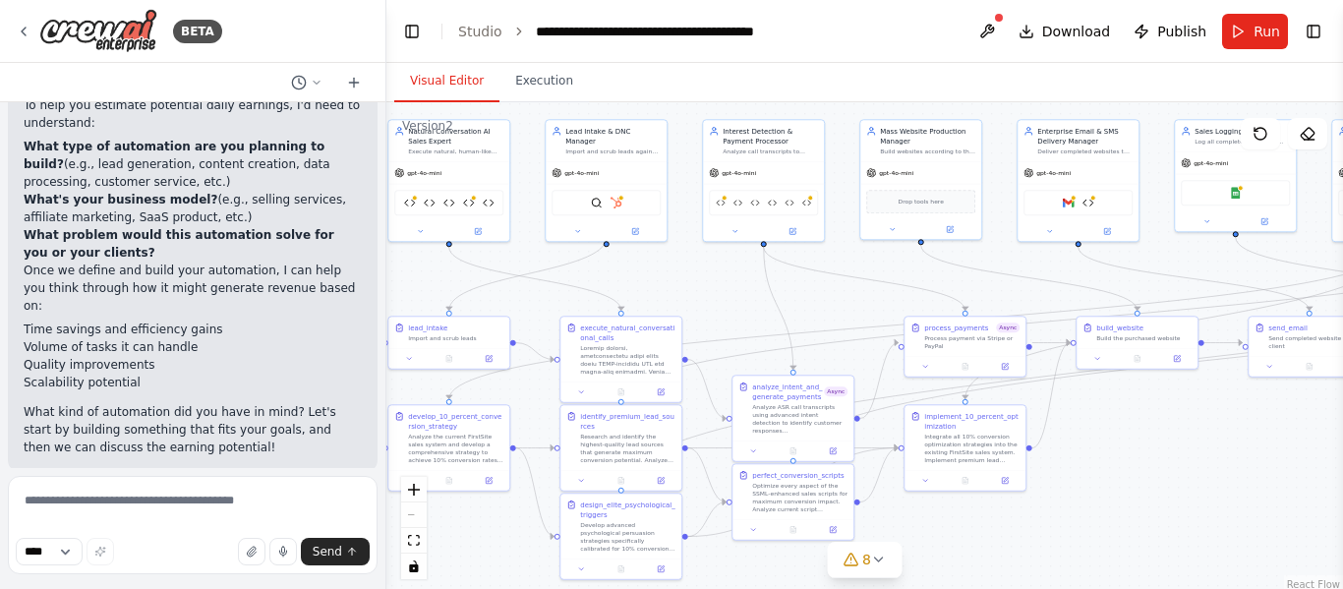
scroll to position [272, 0]
click at [28, 39] on div "BETA" at bounding box center [119, 31] width 206 height 44
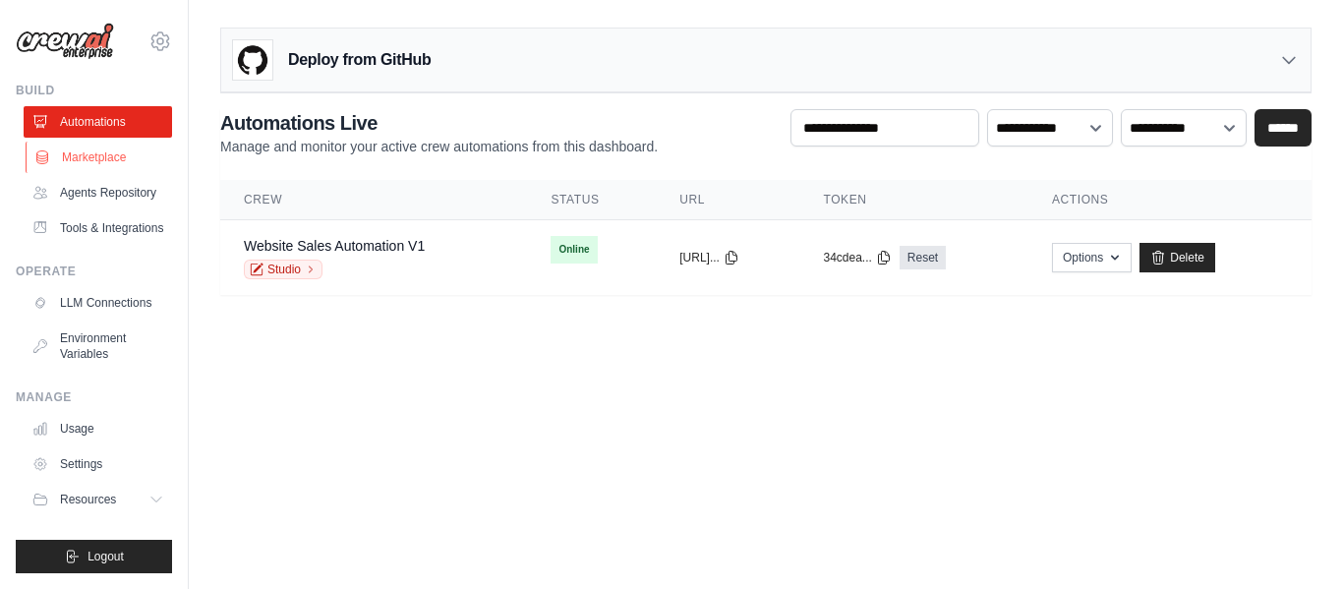
click at [111, 145] on link "Marketplace" at bounding box center [100, 157] width 148 height 31
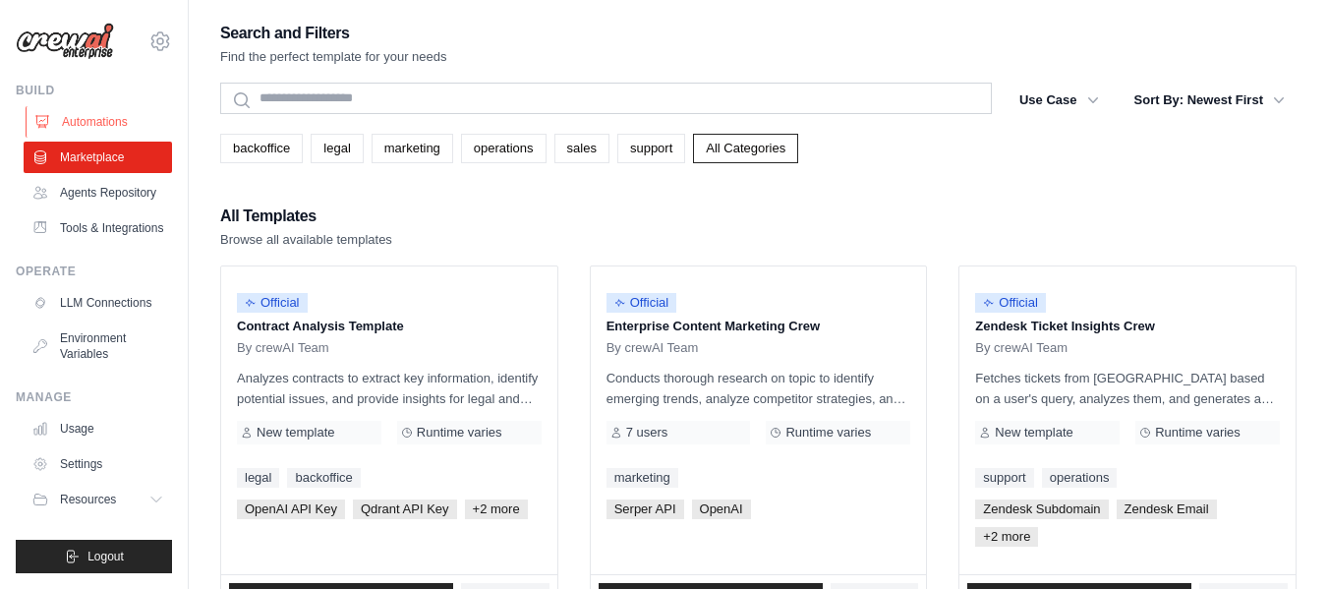
click at [126, 133] on link "Automations" at bounding box center [100, 121] width 148 height 31
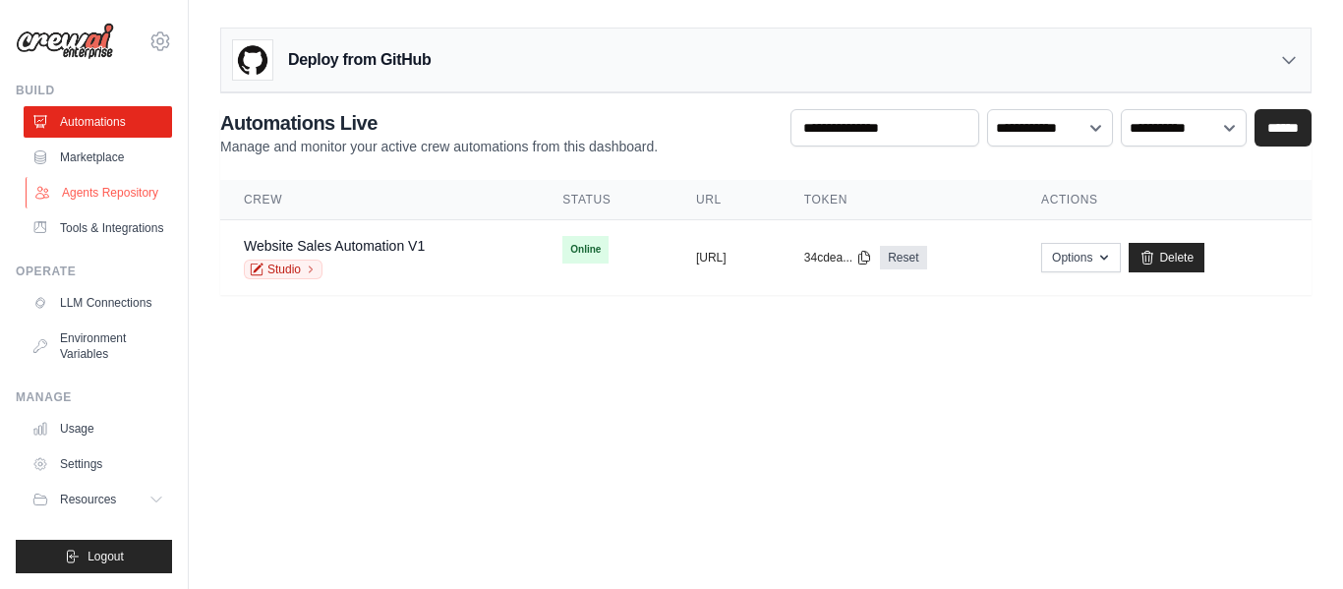
click at [100, 188] on link "Agents Repository" at bounding box center [100, 192] width 148 height 31
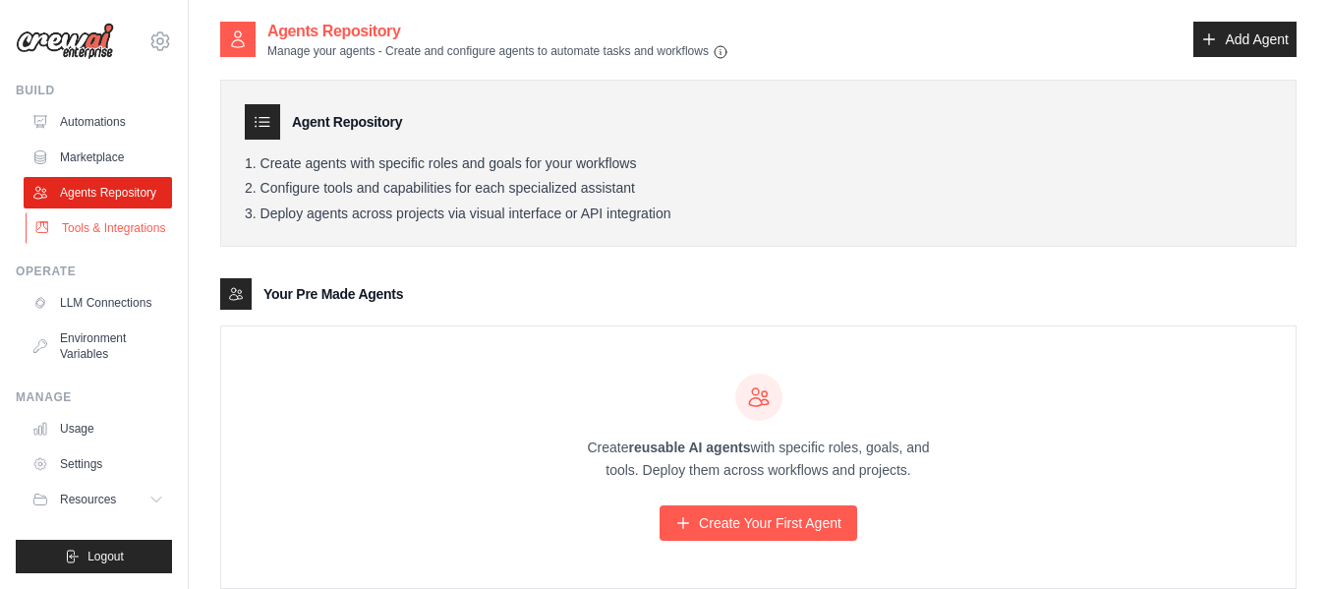
click at [111, 220] on link "Tools & Integrations" at bounding box center [100, 227] width 148 height 31
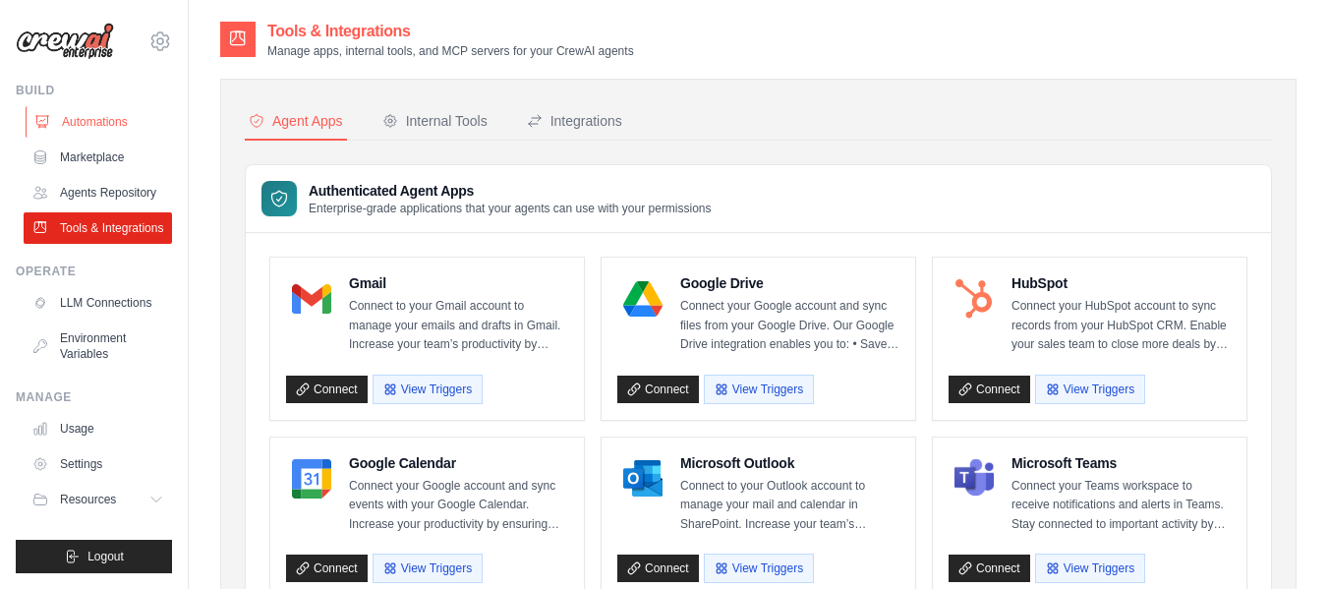
click at [92, 126] on link "Automations" at bounding box center [100, 121] width 148 height 31
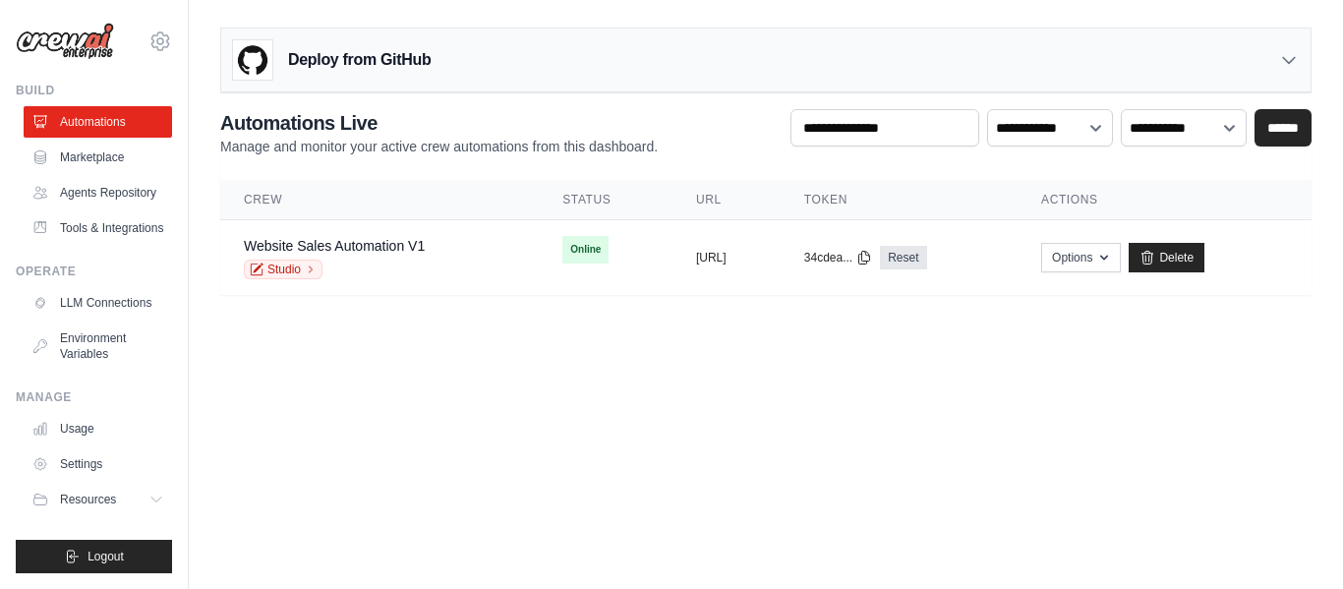
click at [1000, 55] on div "Deploy from GitHub" at bounding box center [765, 61] width 1089 height 64
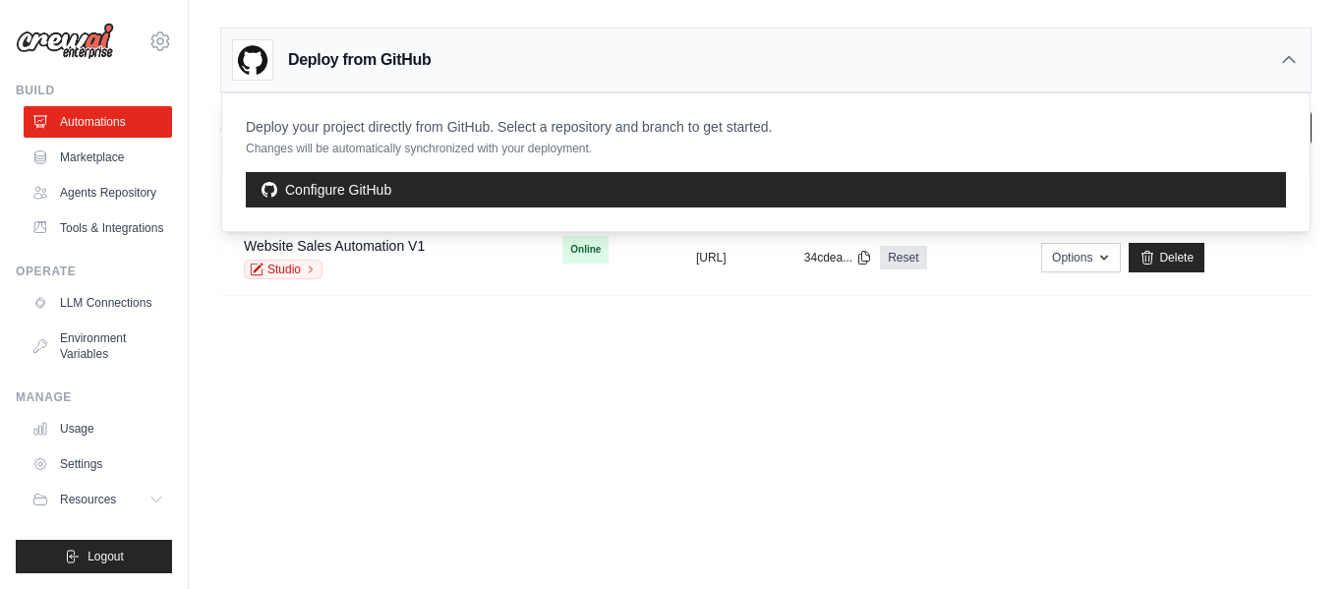
click at [1000, 55] on div "Deploy from GitHub" at bounding box center [765, 61] width 1089 height 64
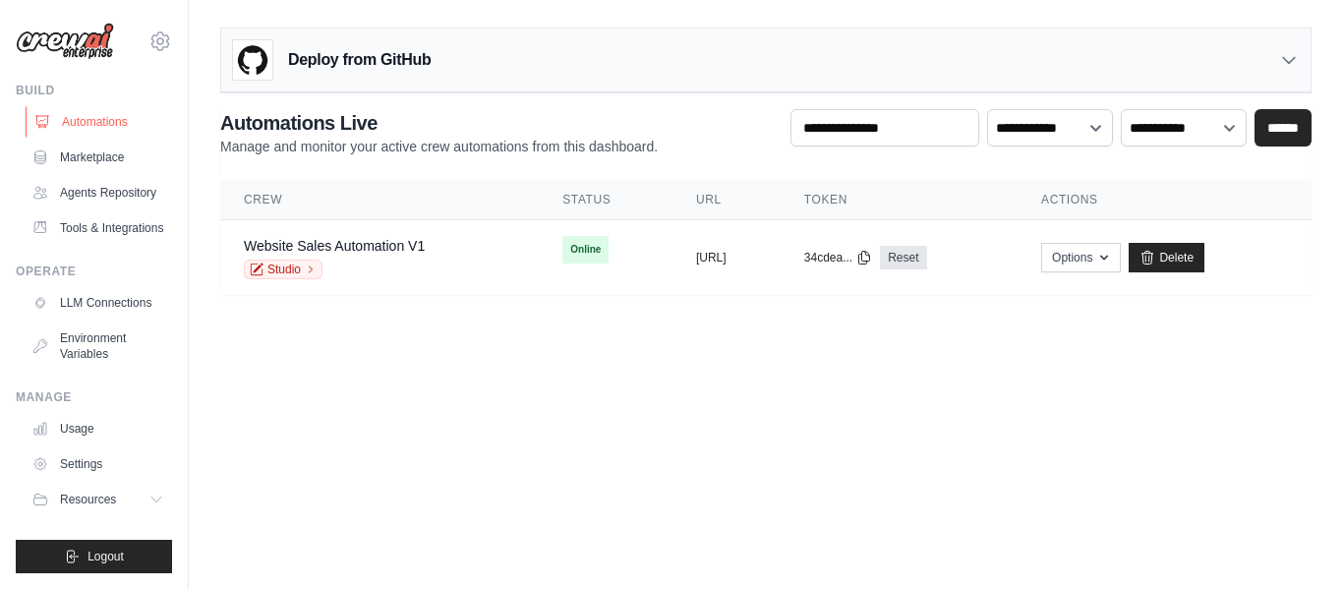
click at [116, 123] on link "Automations" at bounding box center [100, 121] width 148 height 31
click at [116, 116] on link "Automations" at bounding box center [100, 121] width 148 height 31
click at [116, 116] on link "Automations" at bounding box center [98, 121] width 148 height 31
click at [116, 116] on link "Automations" at bounding box center [100, 121] width 148 height 31
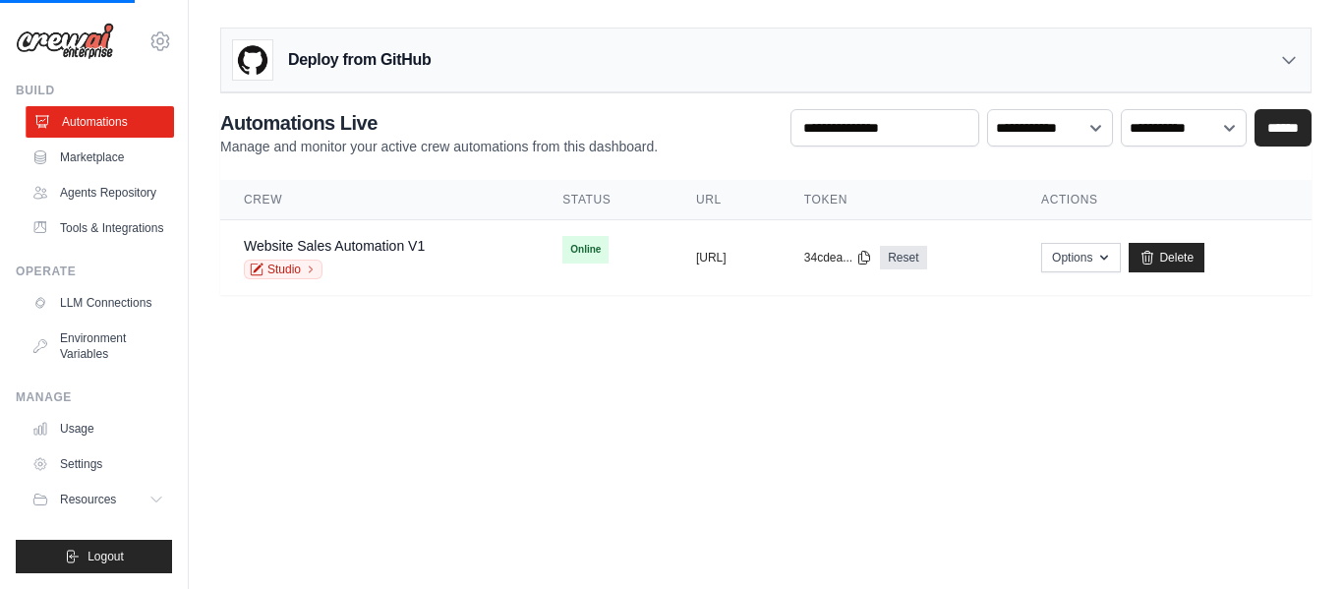
click at [116, 116] on link "Automations" at bounding box center [100, 121] width 148 height 31
drag, startPoint x: 116, startPoint y: 116, endPoint x: 631, endPoint y: 328, distance: 557.2
click at [274, 270] on link "Studio" at bounding box center [283, 270] width 79 height 20
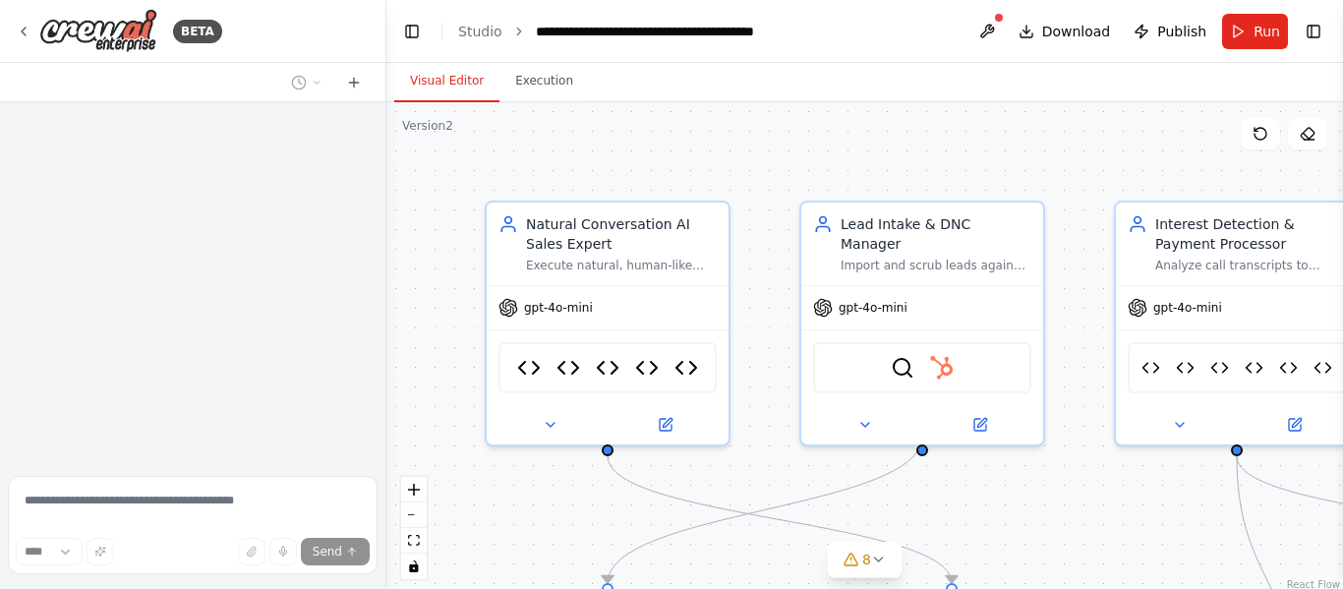
scroll to position [272, 0]
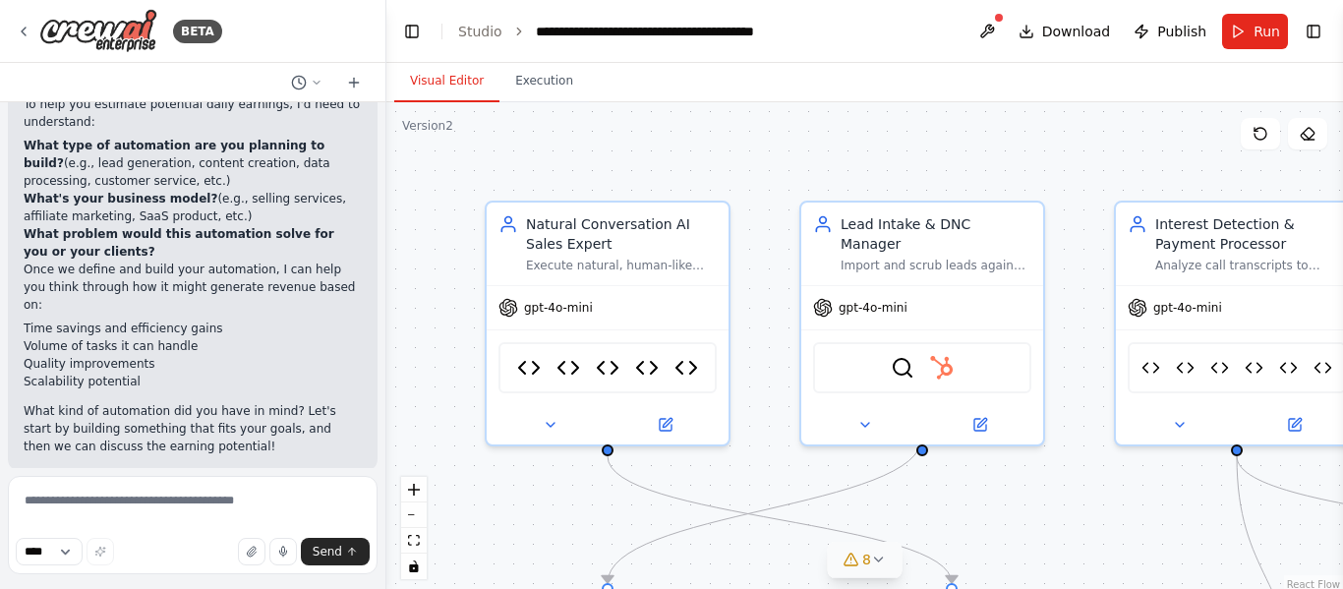
click at [871, 555] on icon at bounding box center [879, 559] width 16 height 16
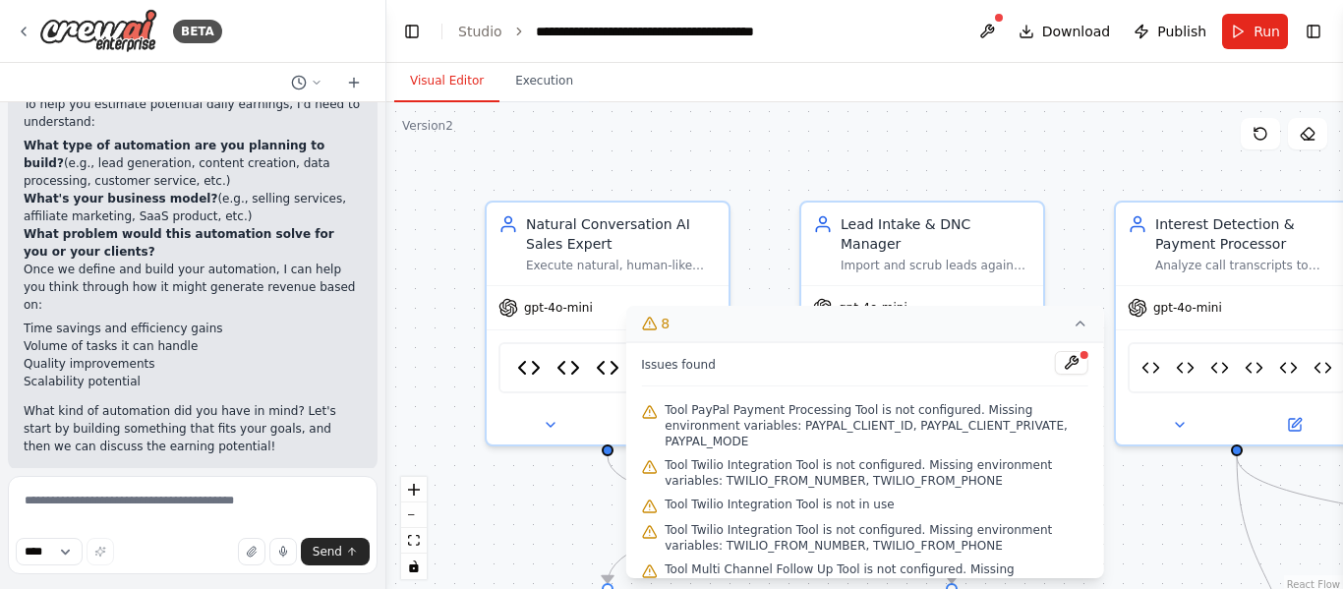
click at [693, 457] on span "Tool Twilio Integration Tool is not configured. Missing environment variables: …" at bounding box center [877, 472] width 424 height 31
copy span "Twilio"
click at [808, 320] on button "8" at bounding box center [864, 324] width 479 height 36
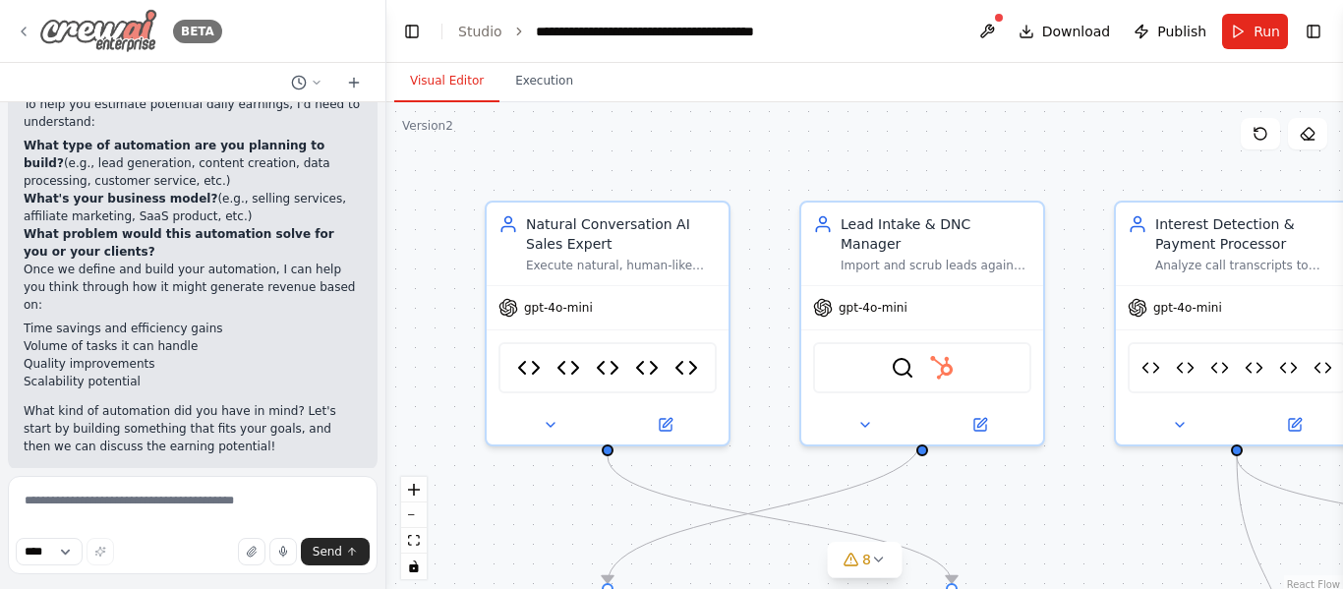
click at [23, 18] on div "BETA" at bounding box center [119, 31] width 206 height 44
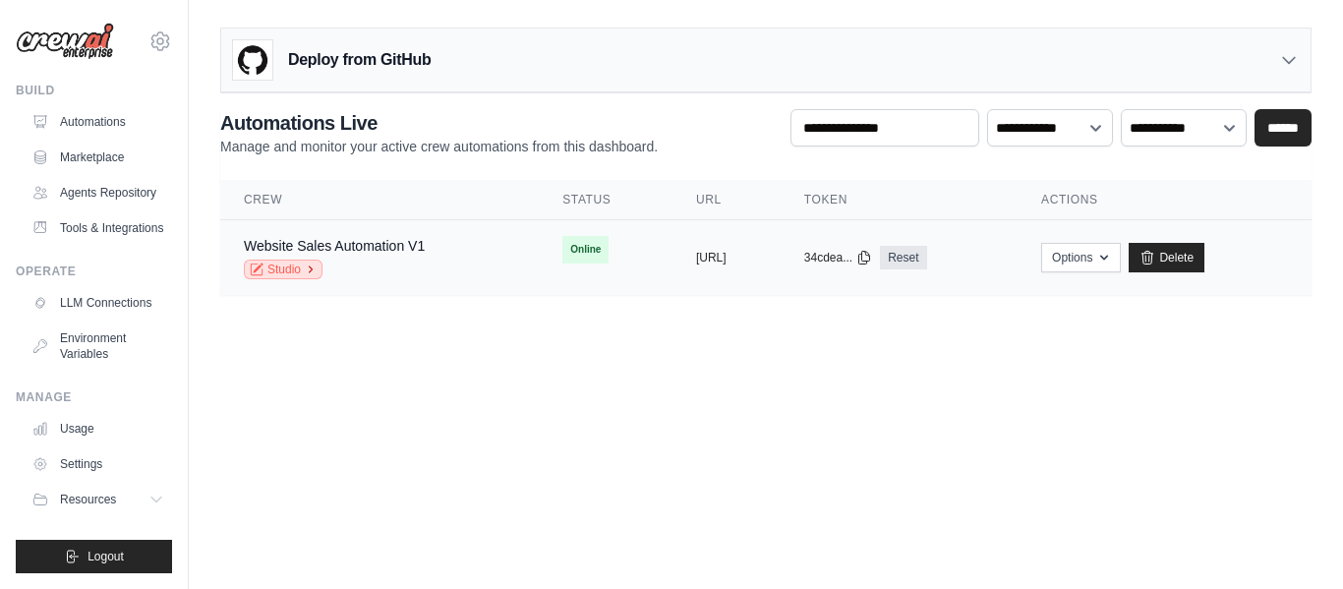
click at [291, 267] on link "Studio" at bounding box center [283, 270] width 79 height 20
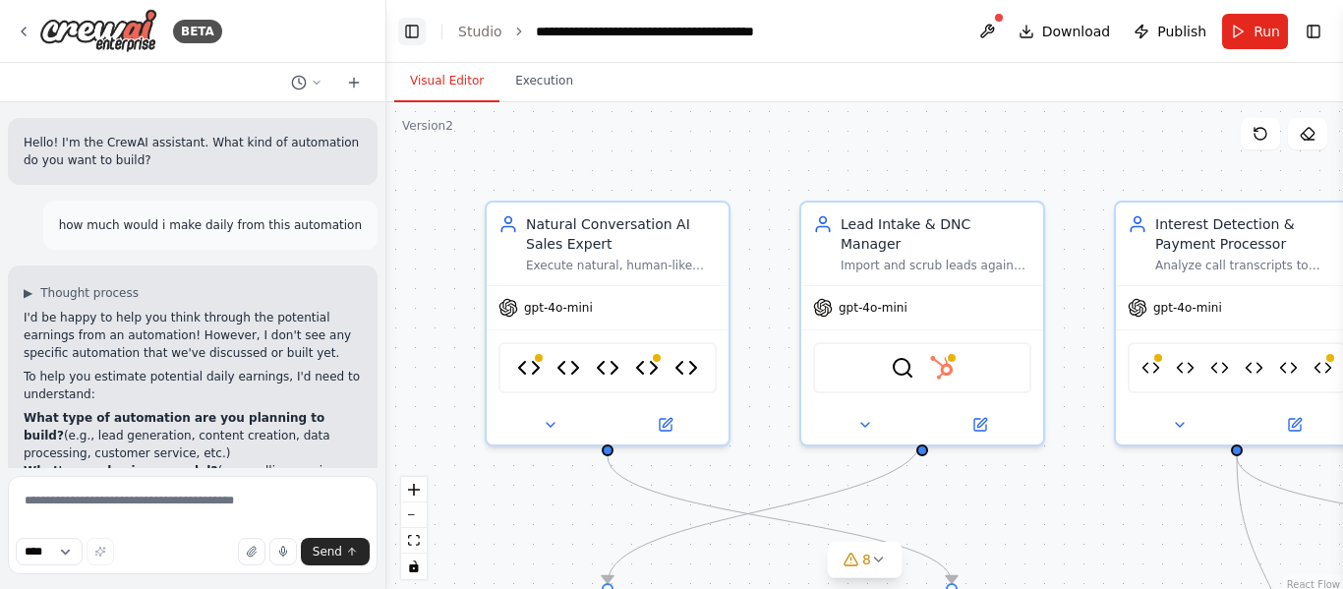
click at [418, 36] on button "Toggle Left Sidebar" at bounding box center [412, 32] width 28 height 28
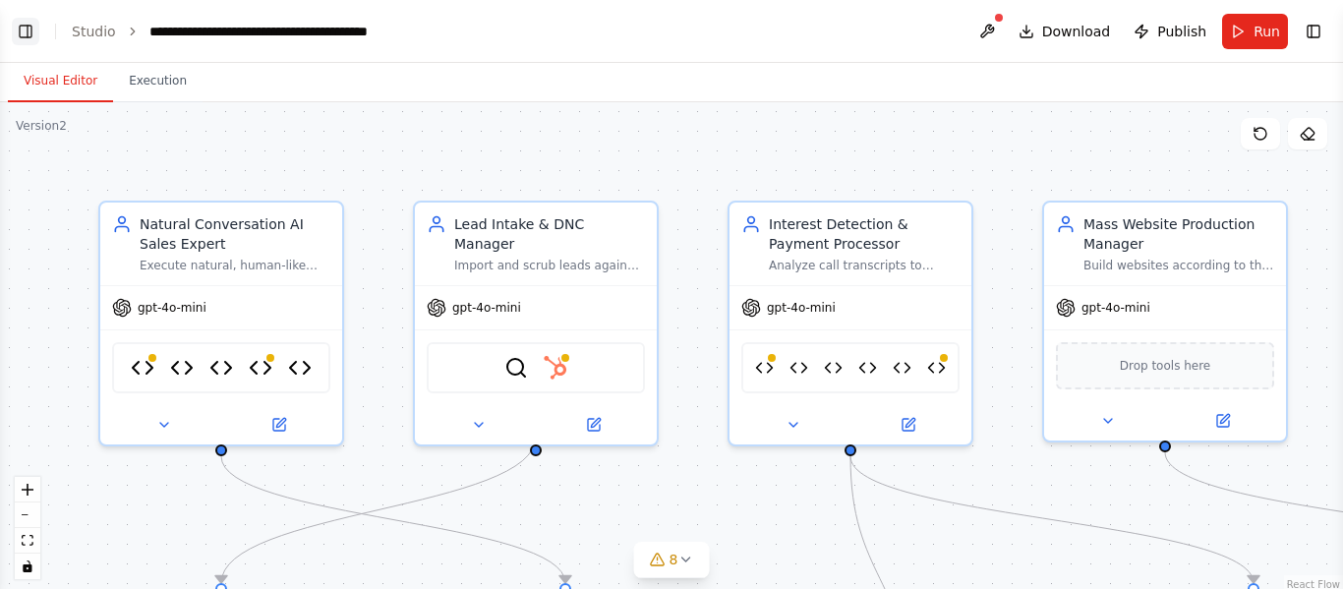
click at [23, 22] on button "Toggle Left Sidebar" at bounding box center [26, 32] width 28 height 28
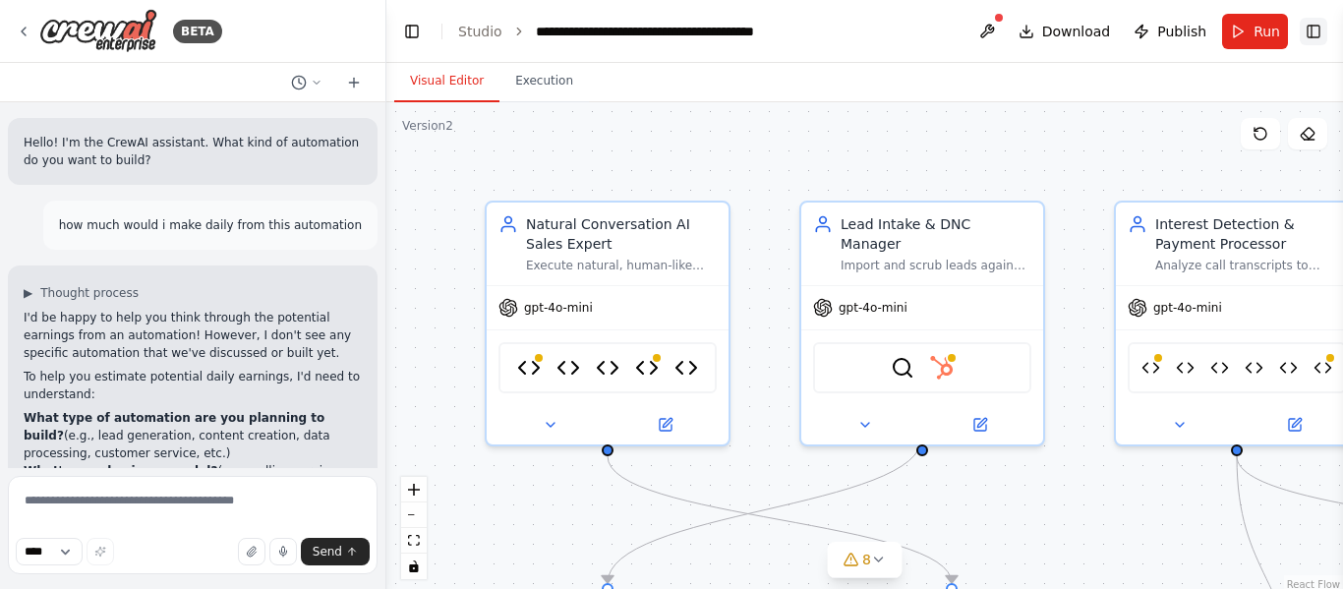
click at [1305, 20] on button "Toggle Right Sidebar" at bounding box center [1314, 32] width 28 height 28
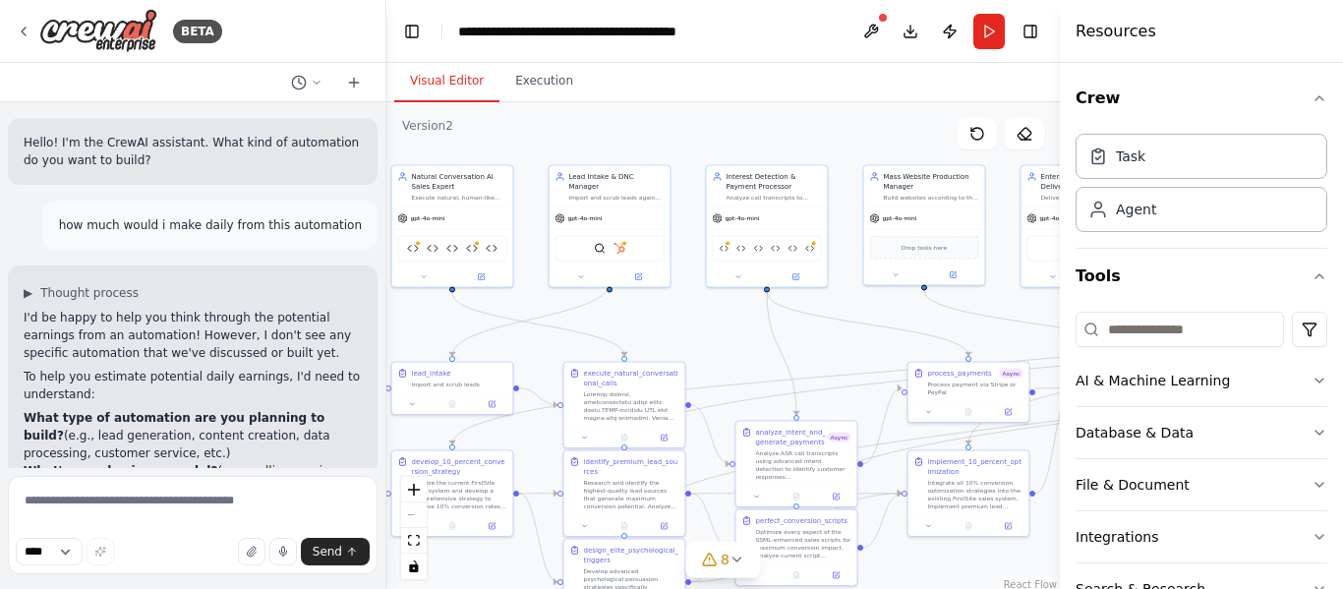
drag, startPoint x: 869, startPoint y: 187, endPoint x: 563, endPoint y: 117, distance: 313.6
click at [563, 117] on div ".deletable-edge-delete-btn { width: 20px; height: 20px; border: 0px solid #ffff…" at bounding box center [722, 348] width 673 height 492
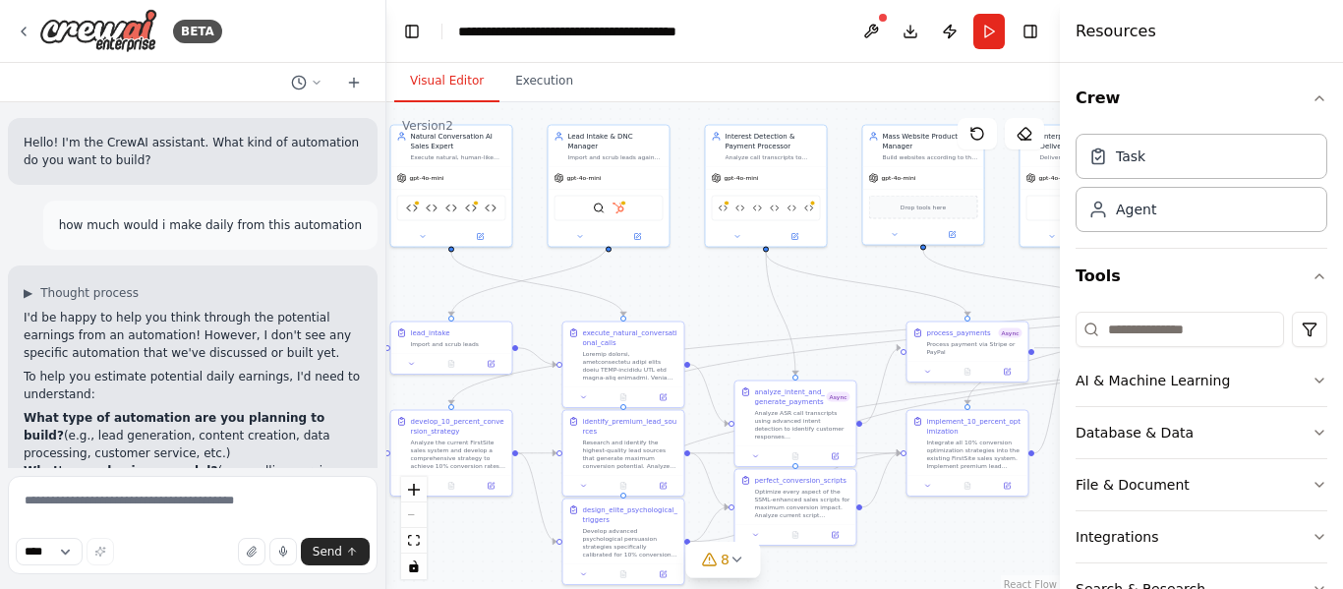
drag, startPoint x: 956, startPoint y: 576, endPoint x: 954, endPoint y: 536, distance: 40.4
click at [954, 536] on div ".deletable-edge-delete-btn { width: 20px; height: 20px; border: 0px solid #ffff…" at bounding box center [722, 348] width 673 height 492
click at [1026, 34] on button "Toggle Right Sidebar" at bounding box center [1030, 32] width 28 height 28
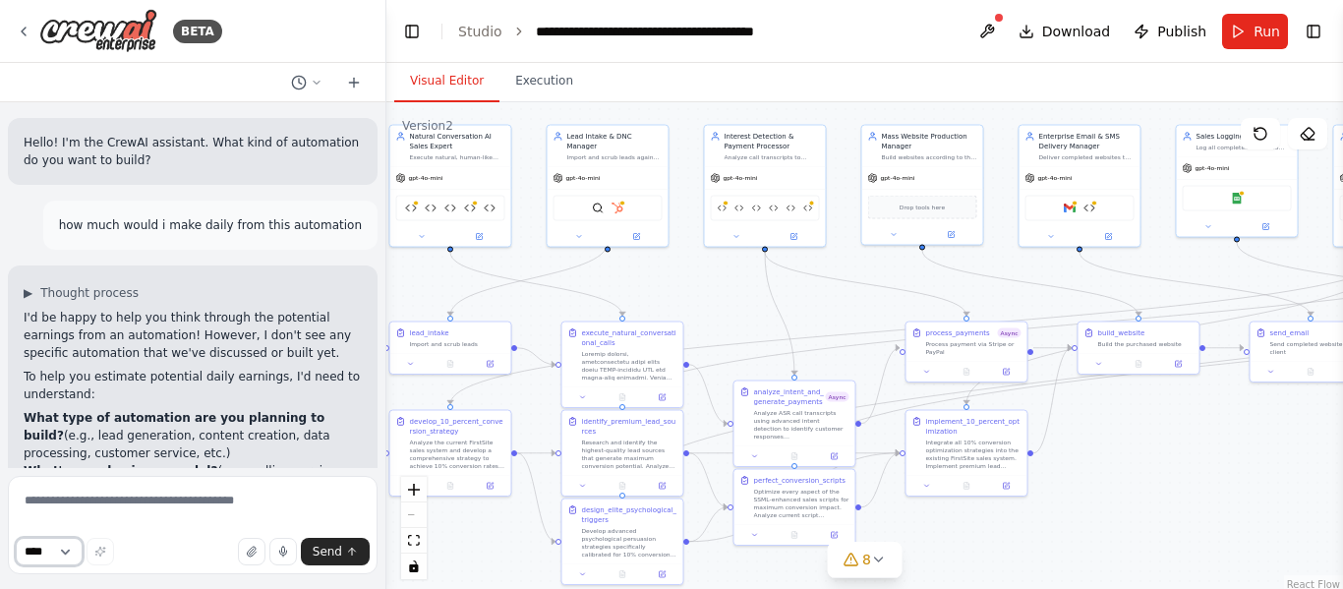
click at [64, 550] on select "****" at bounding box center [49, 552] width 67 height 28
click at [185, 538] on div "**** Send" at bounding box center [193, 552] width 354 height 28
click at [248, 547] on button "button" at bounding box center [252, 552] width 28 height 28
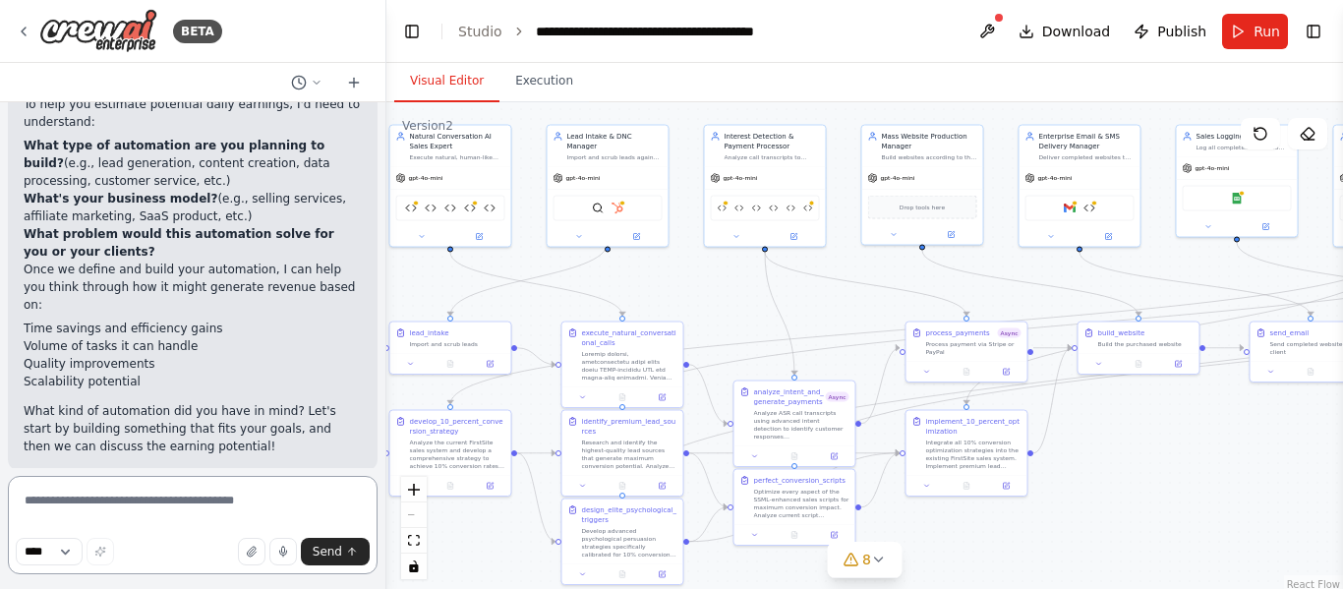
click at [220, 512] on textarea at bounding box center [193, 525] width 370 height 98
click at [302, 76] on circle at bounding box center [298, 82] width 13 height 13
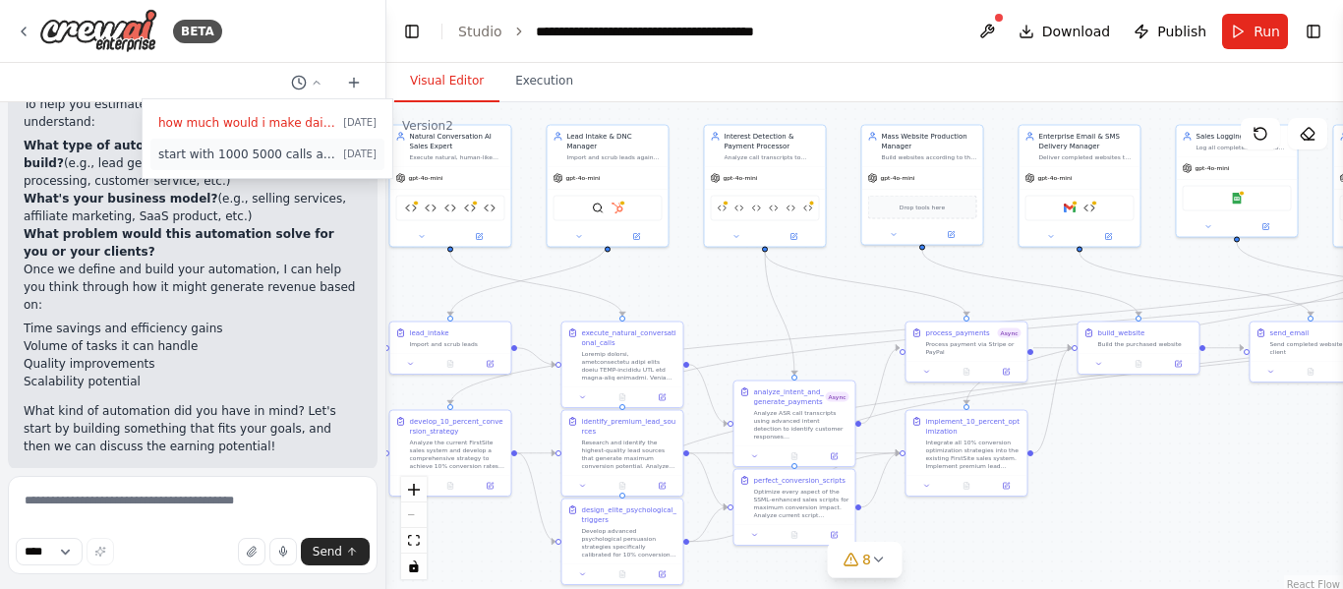
click at [307, 146] on span "start with 1000 5000 calls a day" at bounding box center [246, 154] width 177 height 16
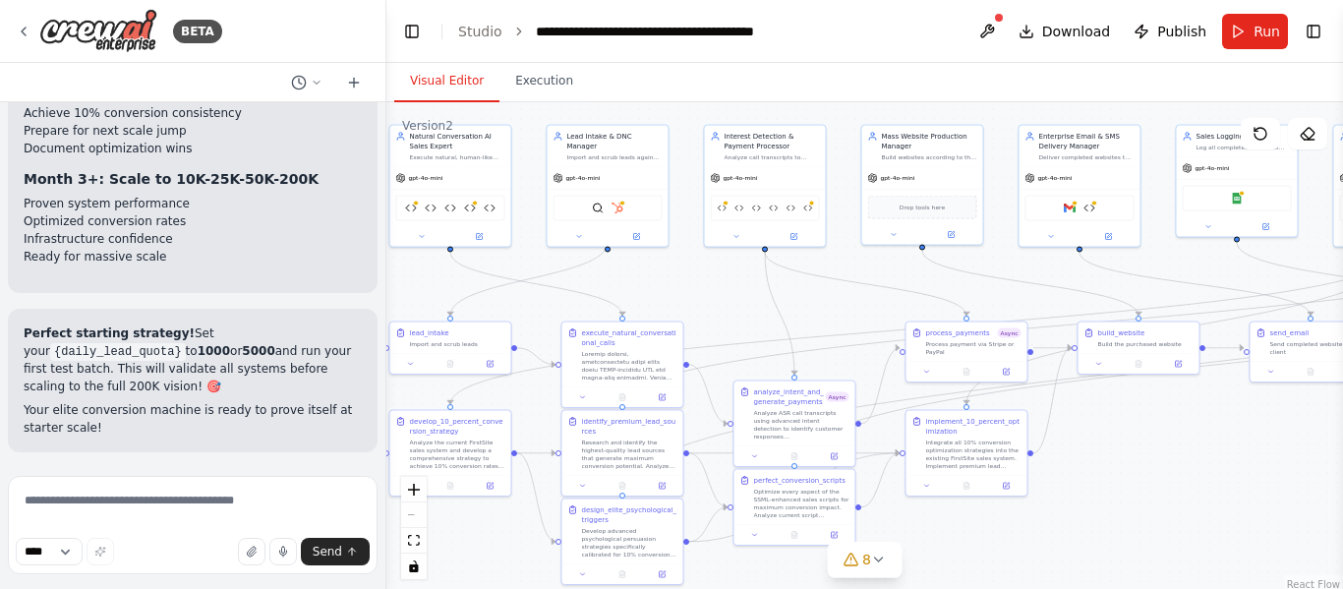
scroll to position [106828, 0]
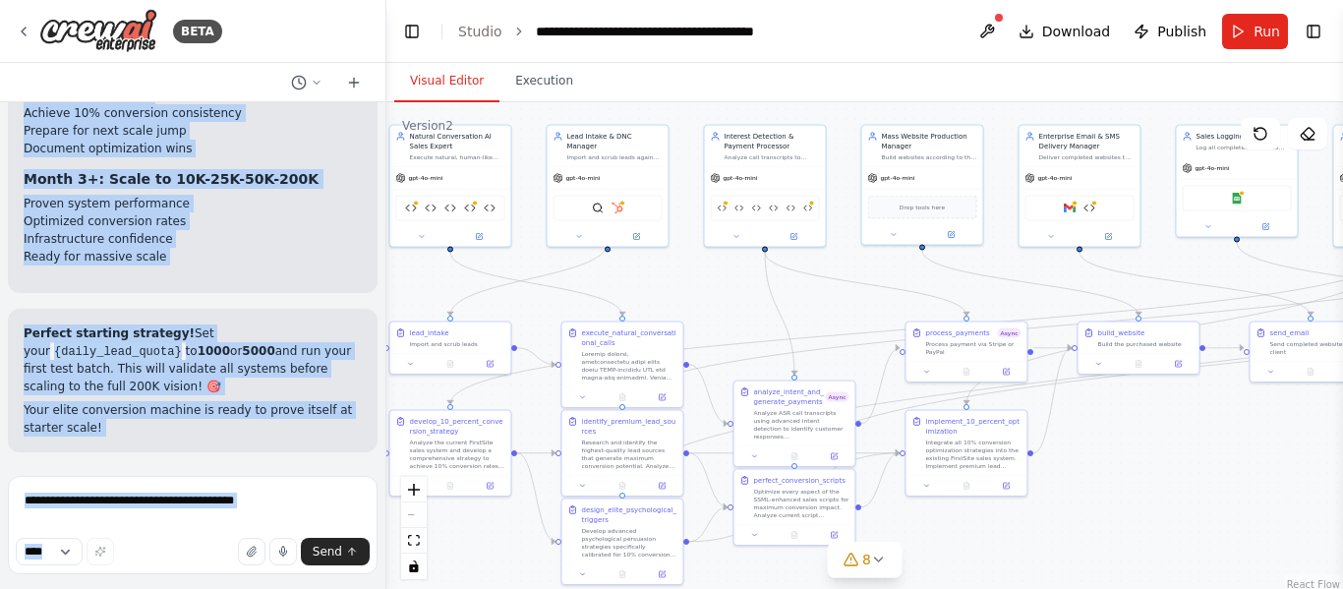
scroll to position [108069, 0]
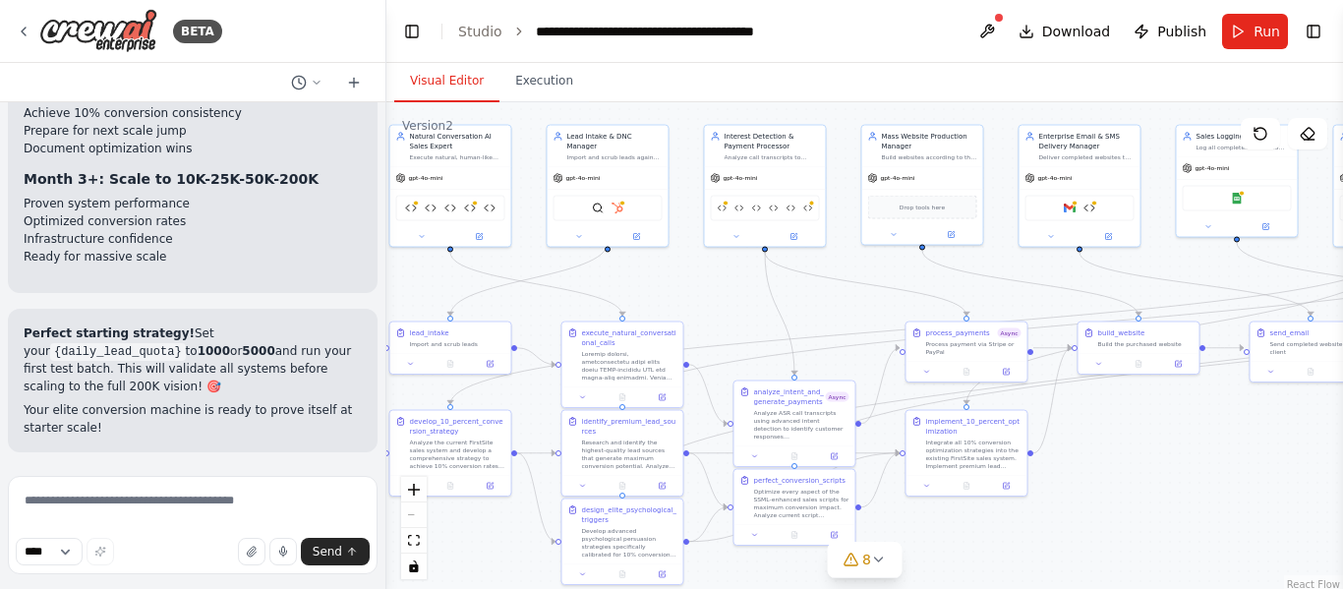
drag, startPoint x: 40, startPoint y: 176, endPoint x: 255, endPoint y: 218, distance: 218.4
copy div "🚀 READY TO LAUNCH AT 200,000 CALLS/DAY! Your FirstSite Elite 10% Conversion Sal…"
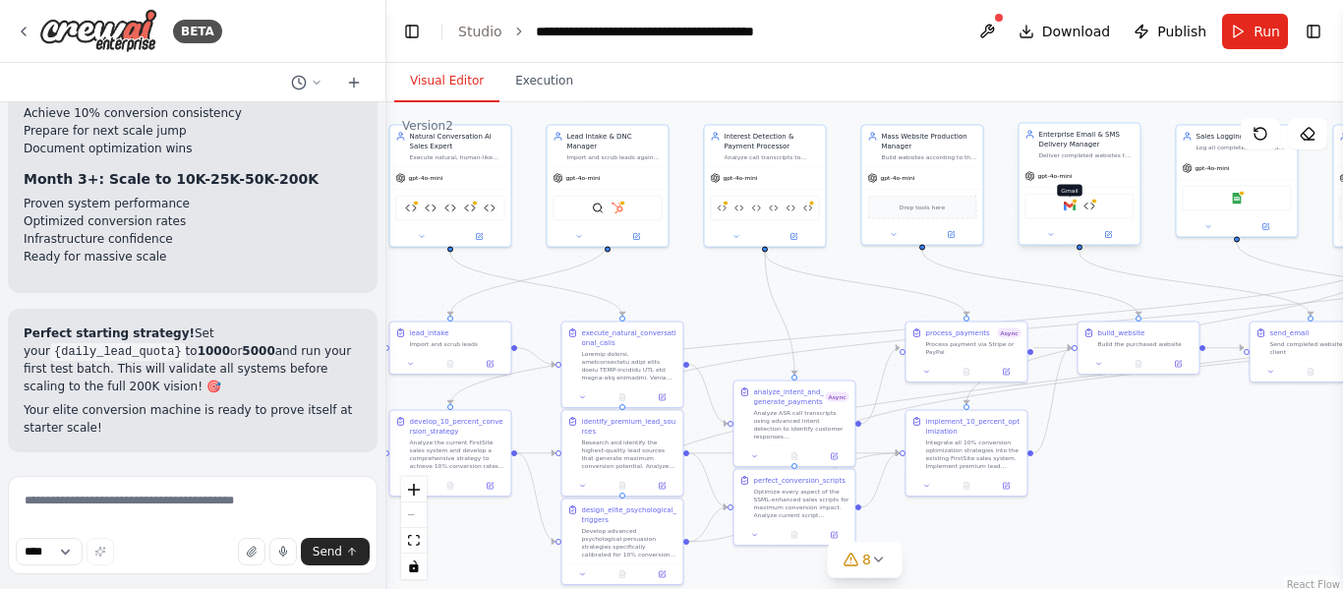
click at [1069, 208] on img at bounding box center [1070, 207] width 12 height 12
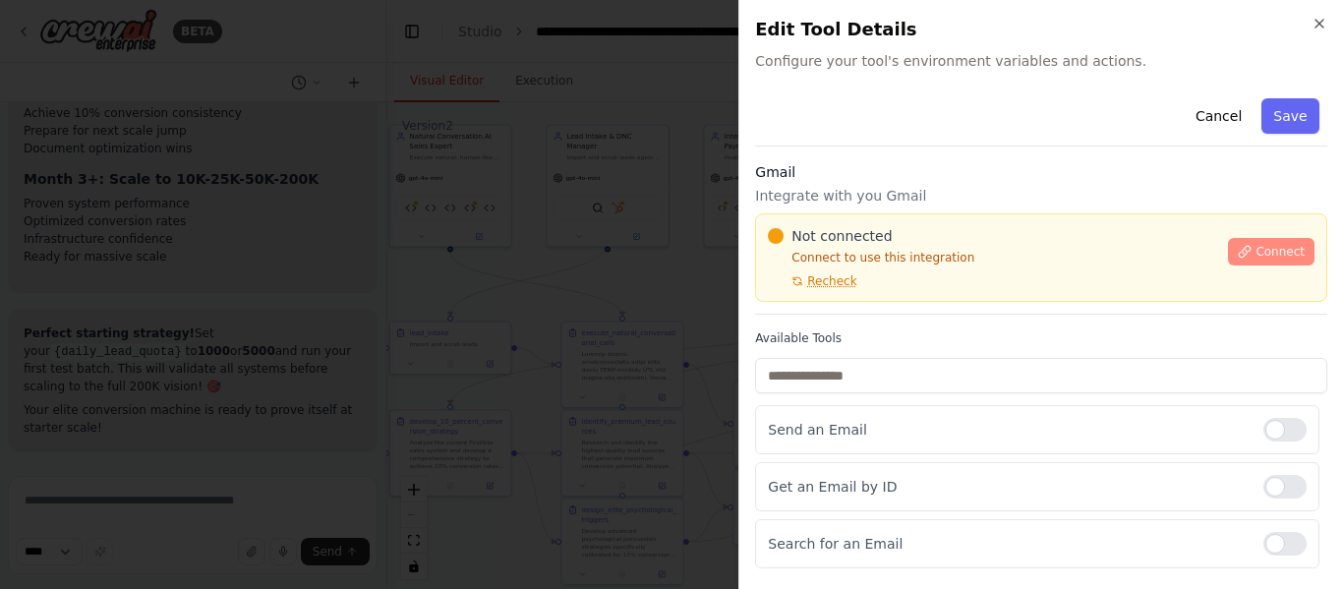
click at [1242, 252] on icon at bounding box center [1245, 252] width 14 height 14
click at [1315, 18] on icon "button" at bounding box center [1319, 24] width 16 height 16
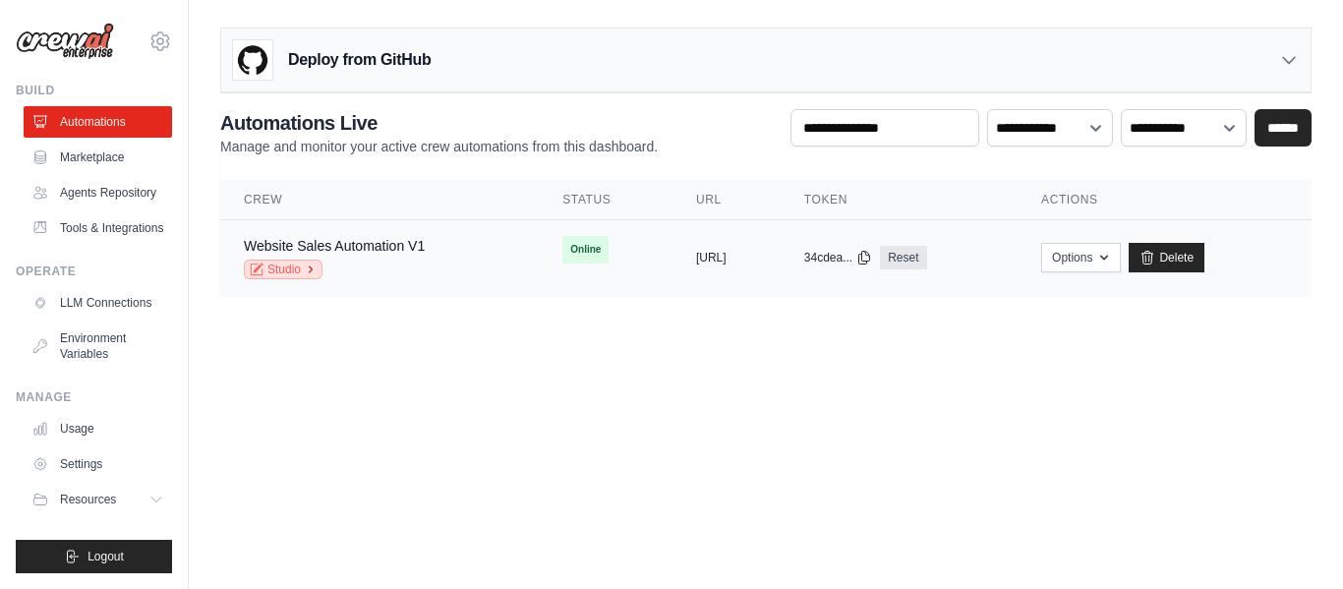
click at [308, 262] on link "Studio" at bounding box center [283, 270] width 79 height 20
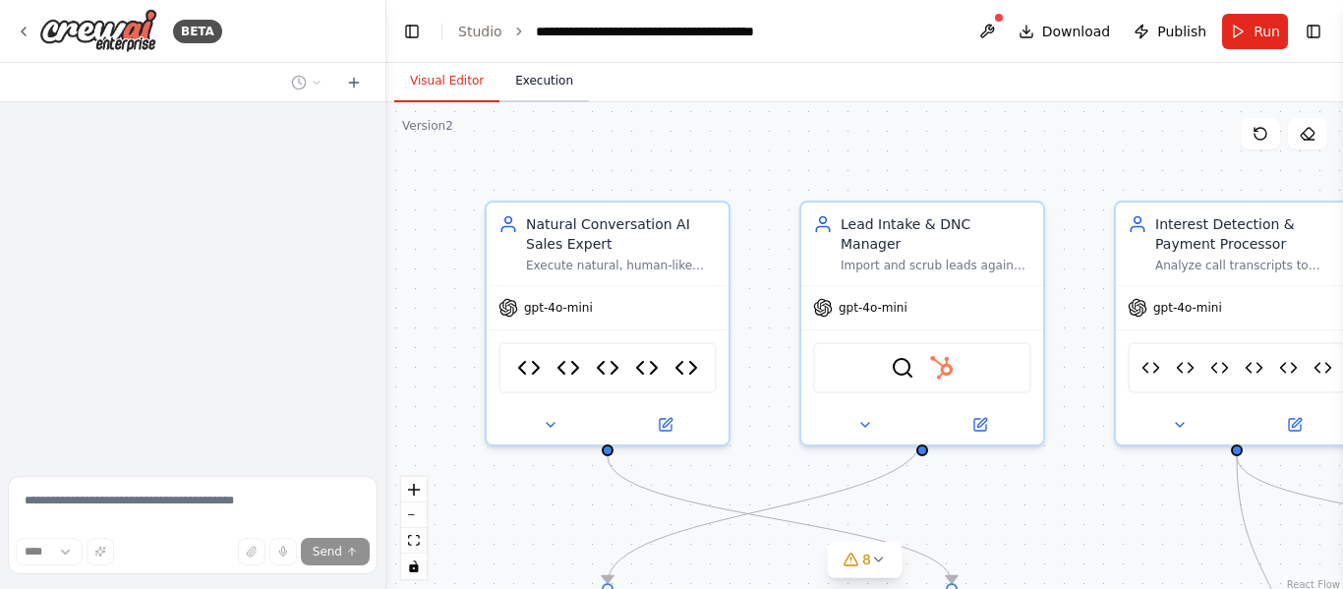
click at [541, 76] on button "Execution" at bounding box center [543, 81] width 89 height 41
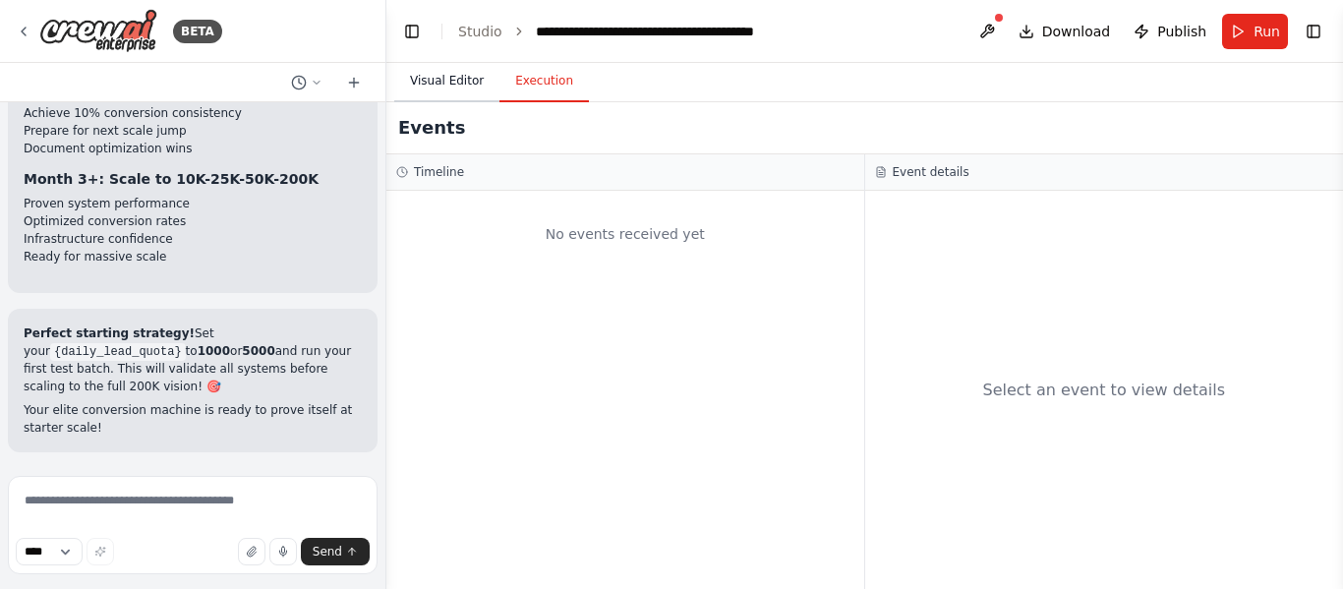
scroll to position [106757, 0]
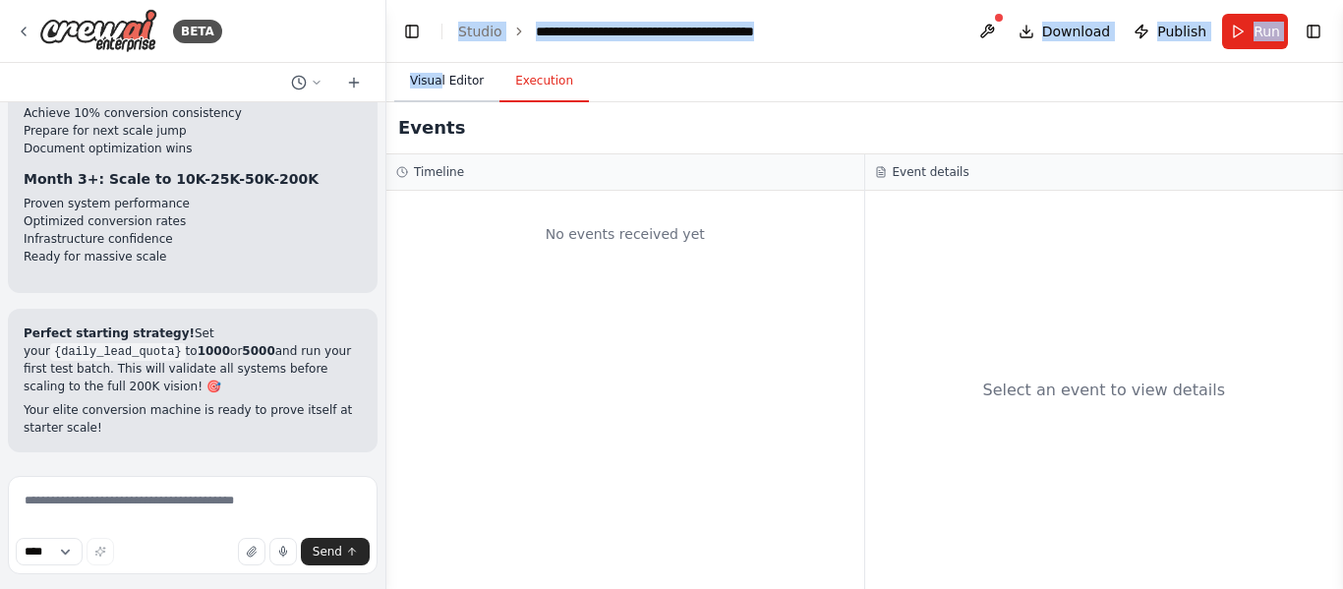
drag, startPoint x: 439, startPoint y: 52, endPoint x: 440, endPoint y: 82, distance: 29.5
click at [440, 82] on main "**********" at bounding box center [864, 294] width 957 height 589
click at [440, 82] on button "Visual Editor" at bounding box center [446, 81] width 105 height 41
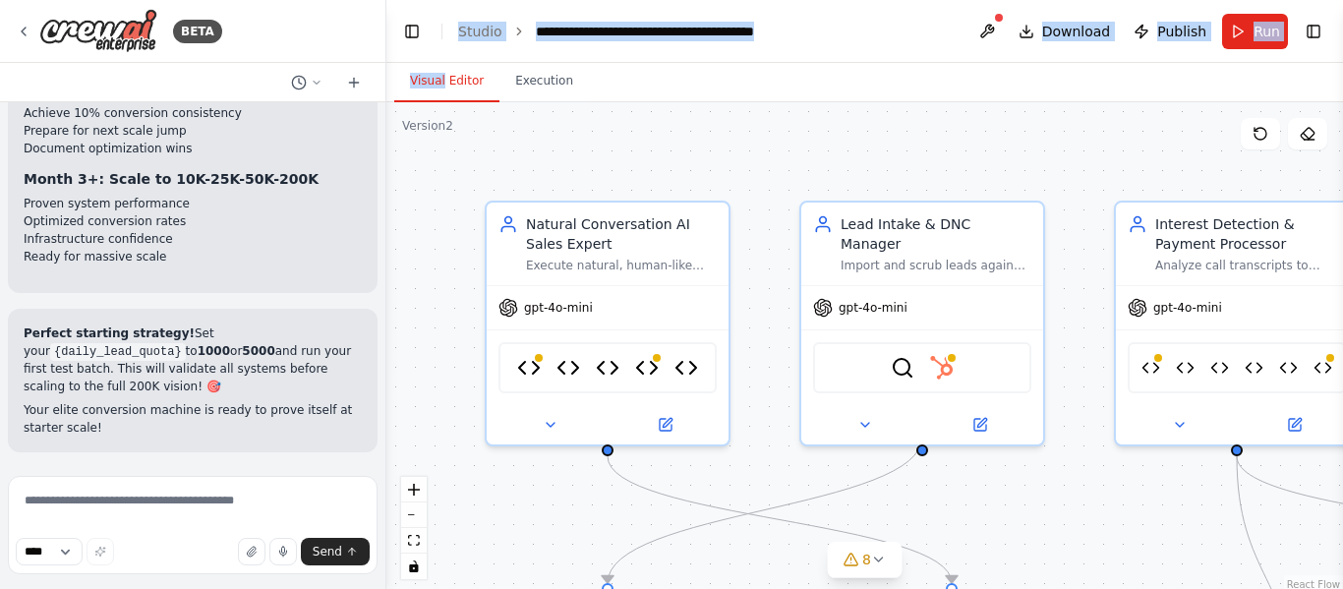
click at [783, 145] on div ".deletable-edge-delete-btn { width: 20px; height: 20px; border: 0px solid #ffff…" at bounding box center [864, 348] width 957 height 492
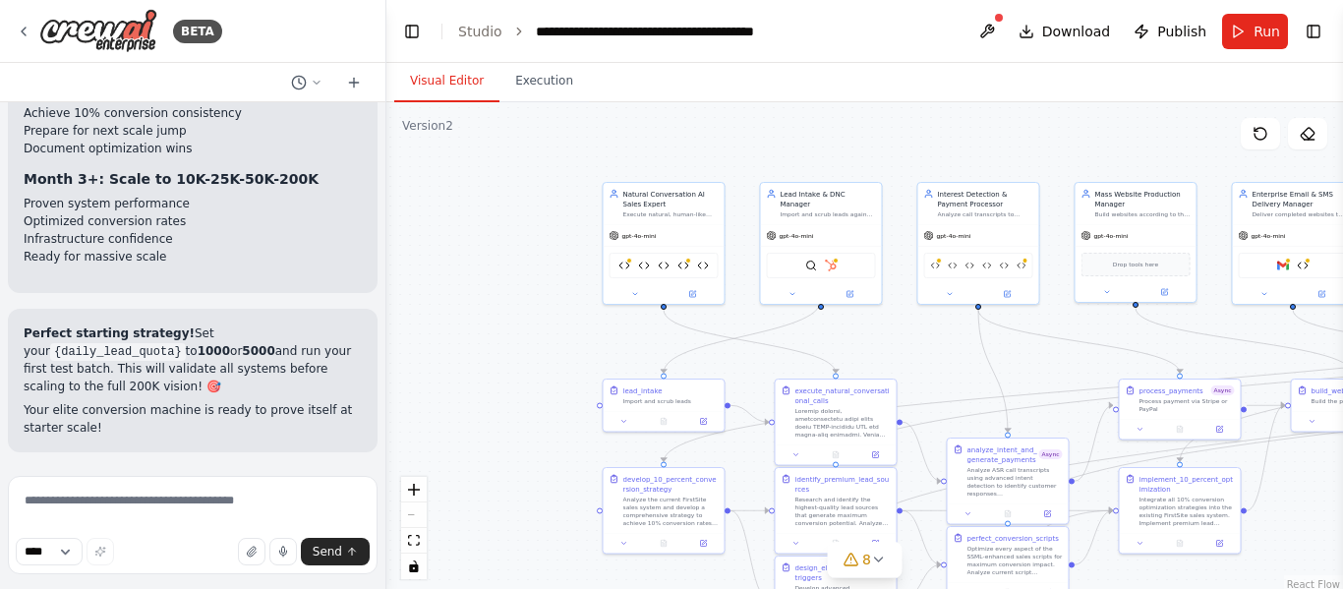
click at [776, 68] on div "Visual Editor Execution" at bounding box center [864, 82] width 957 height 39
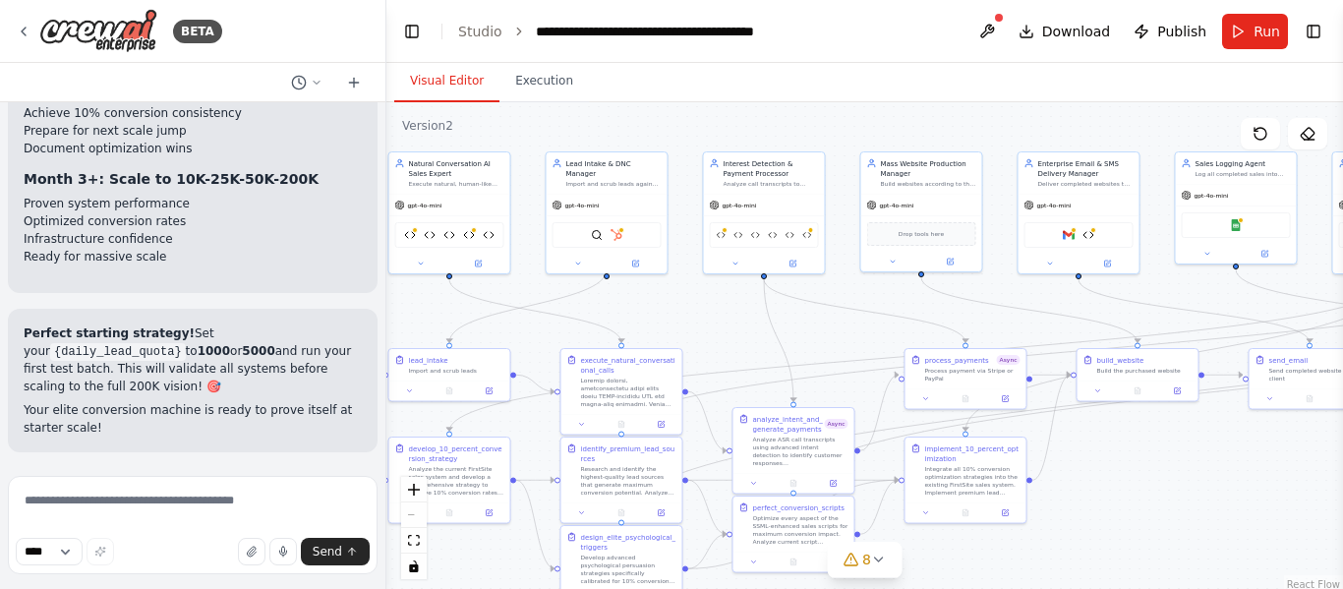
drag, startPoint x: 760, startPoint y: 181, endPoint x: 656, endPoint y: 144, distance: 110.7
click at [656, 144] on div ".deletable-edge-delete-btn { width: 20px; height: 20px; border: 0px solid #ffff…" at bounding box center [864, 348] width 957 height 492
drag, startPoint x: 1204, startPoint y: 512, endPoint x: 971, endPoint y: 494, distance: 233.7
drag, startPoint x: 971, startPoint y: 494, endPoint x: 1176, endPoint y: 560, distance: 214.8
click at [1176, 560] on div ".deletable-edge-delete-btn { width: 20px; height: 20px; border: 0px solid #ffff…" at bounding box center [864, 348] width 957 height 492
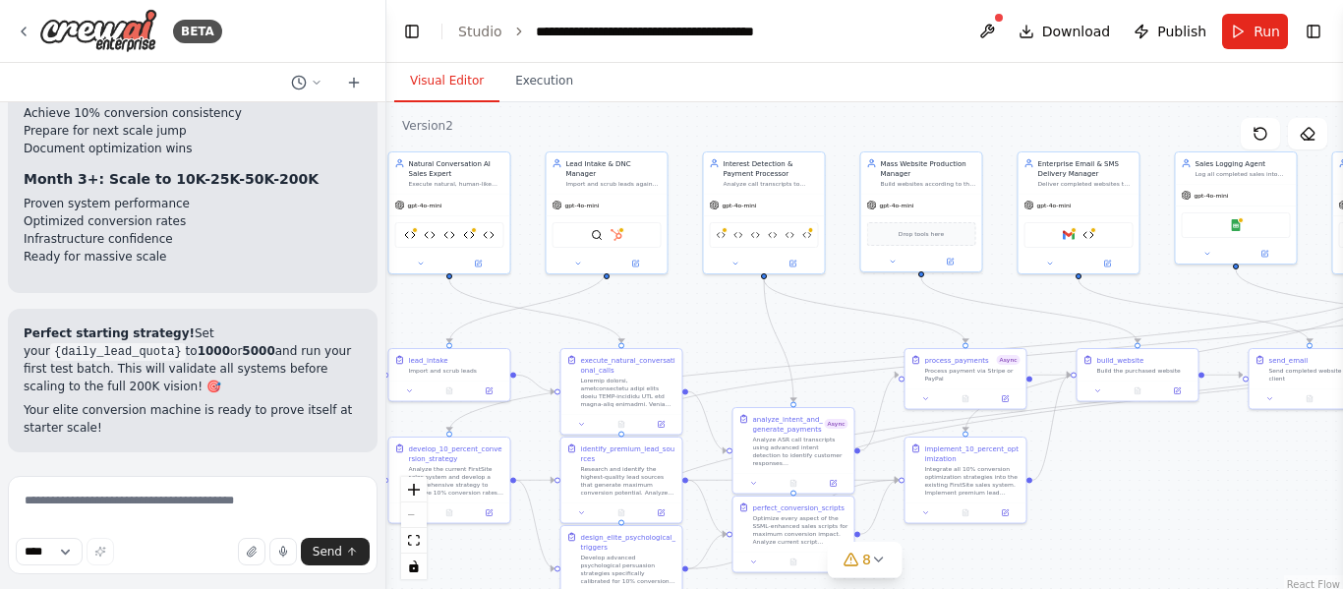
drag, startPoint x: 1216, startPoint y: 518, endPoint x: 1044, endPoint y: 498, distance: 173.2
drag, startPoint x: 1044, startPoint y: 498, endPoint x: 1233, endPoint y: 492, distance: 188.9
click at [1233, 492] on div ".deletable-edge-delete-btn { width: 20px; height: 20px; border: 0px solid #ffff…" at bounding box center [864, 348] width 957 height 492
drag, startPoint x: 1271, startPoint y: 463, endPoint x: 1149, endPoint y: 444, distance: 123.3
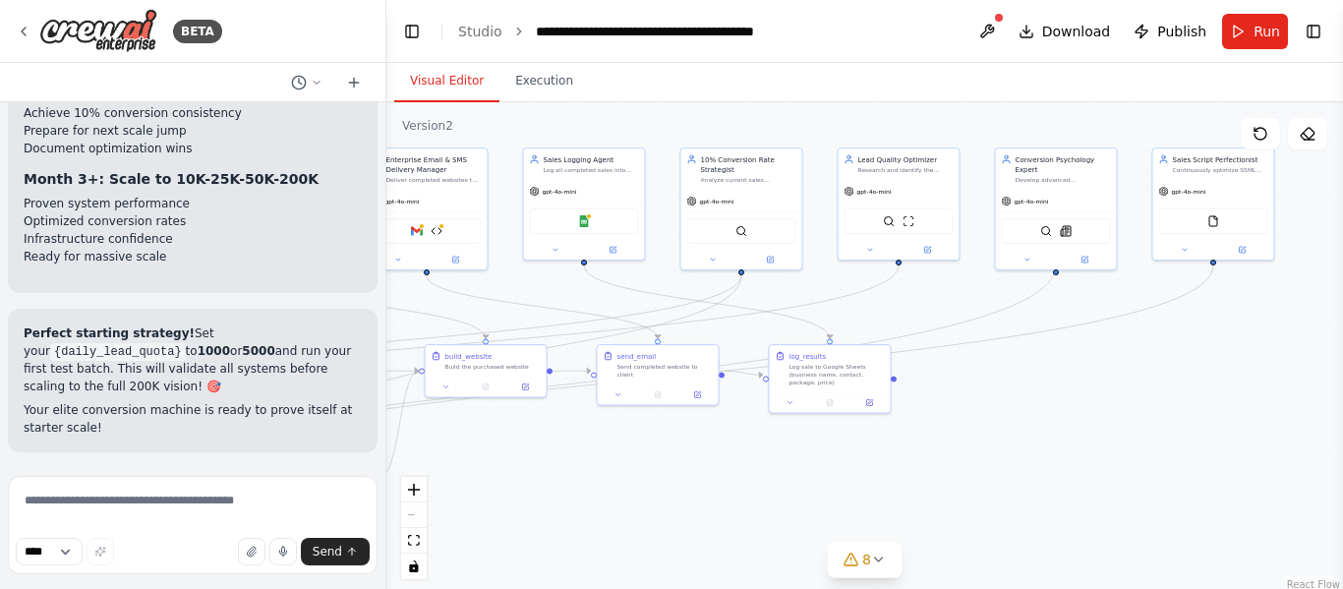
drag, startPoint x: 1149, startPoint y: 444, endPoint x: 625, endPoint y: 455, distance: 524.1
click at [625, 455] on div ".deletable-edge-delete-btn { width: 20px; height: 20px; border: 0px solid #ffff…" at bounding box center [864, 348] width 957 height 492
click at [925, 253] on button at bounding box center [927, 248] width 56 height 12
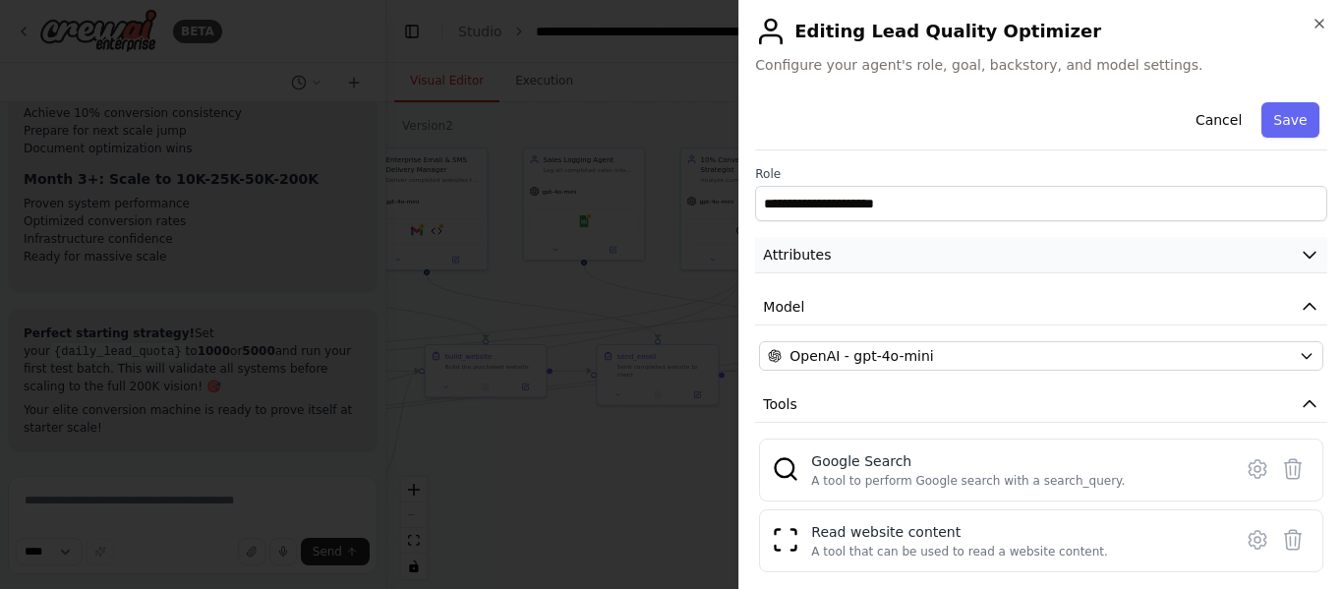
click at [979, 259] on button "Attributes" at bounding box center [1041, 255] width 572 height 36
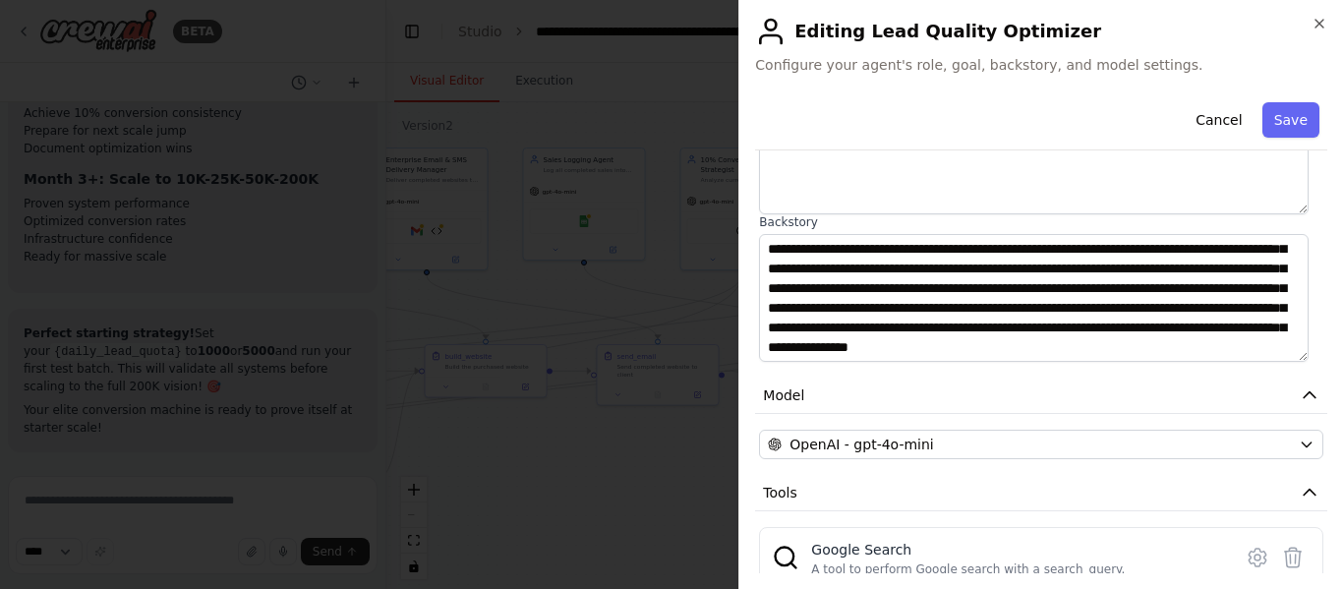
scroll to position [482, 0]
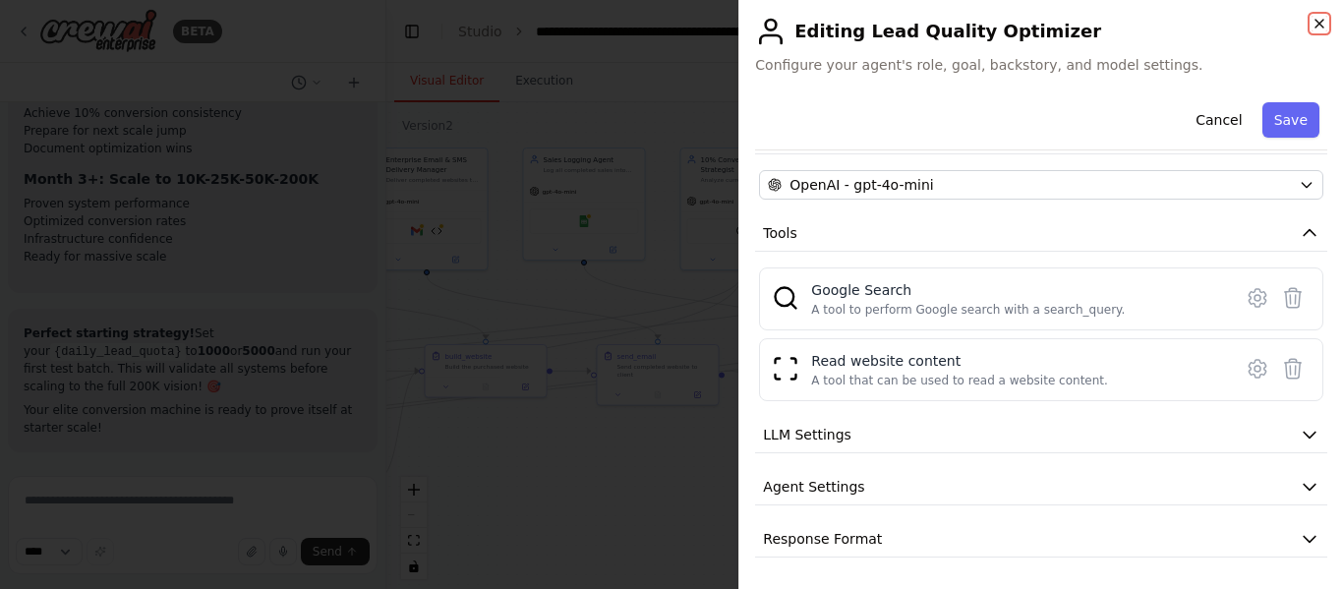
click at [1321, 24] on icon "button" at bounding box center [1319, 24] width 16 height 16
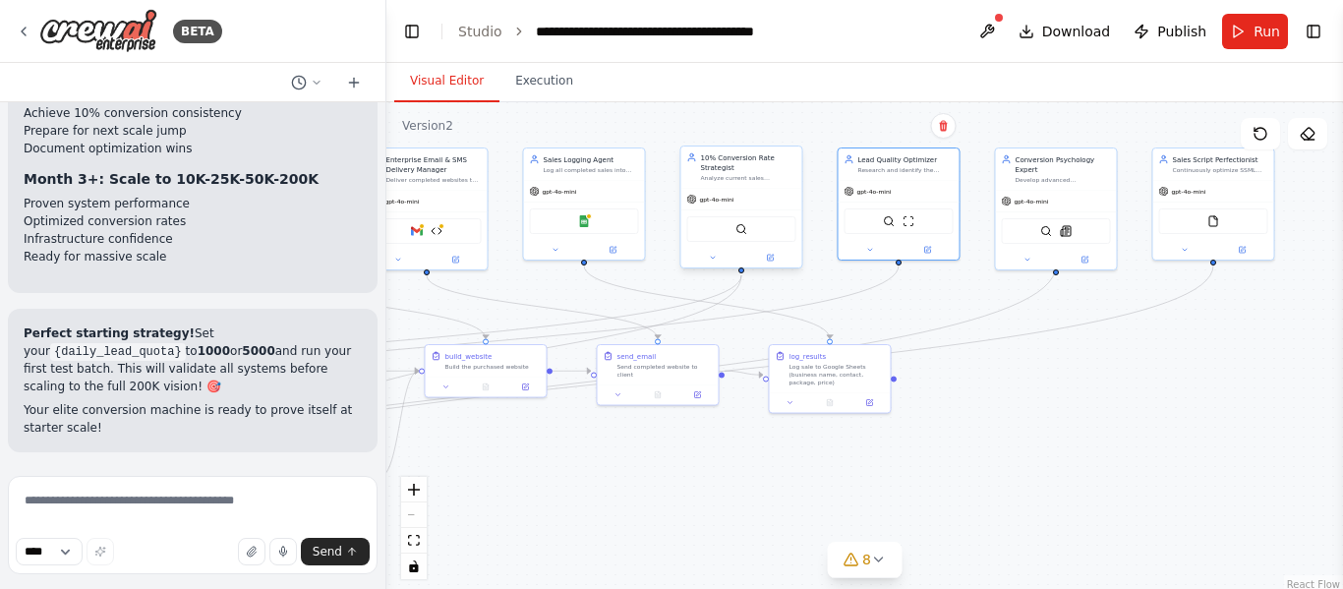
click at [735, 222] on div "SerplyWebSearchTool" at bounding box center [741, 229] width 109 height 26
click at [770, 262] on button at bounding box center [770, 258] width 56 height 12
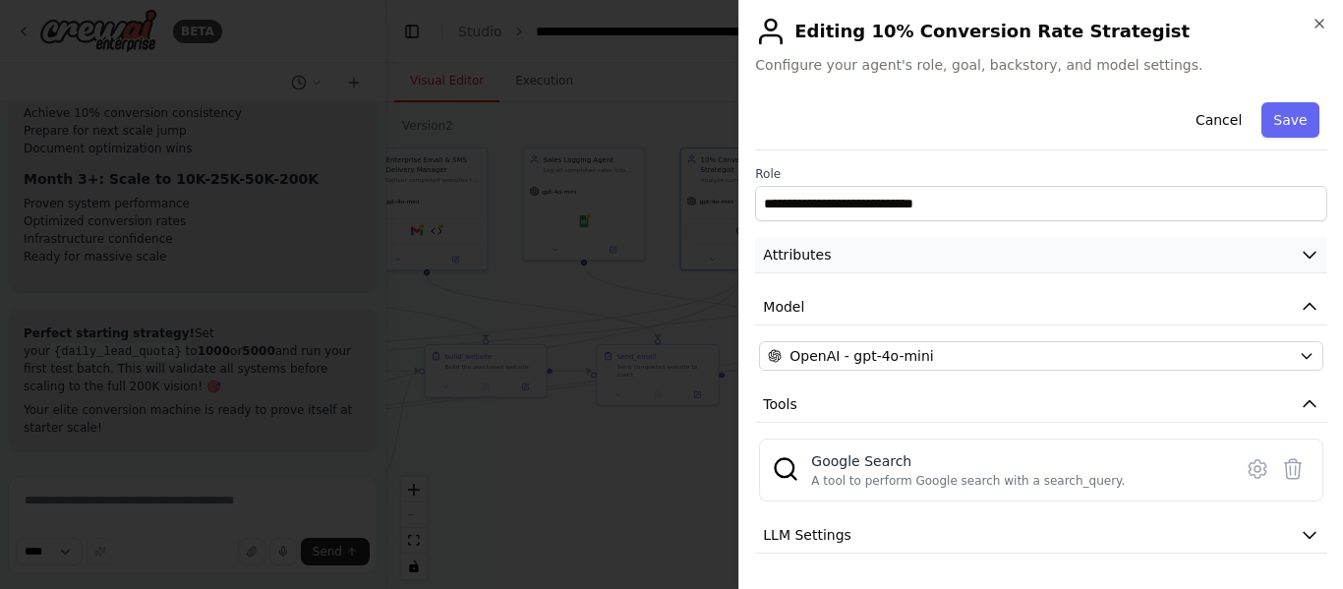
click at [935, 259] on button "Attributes" at bounding box center [1041, 255] width 572 height 36
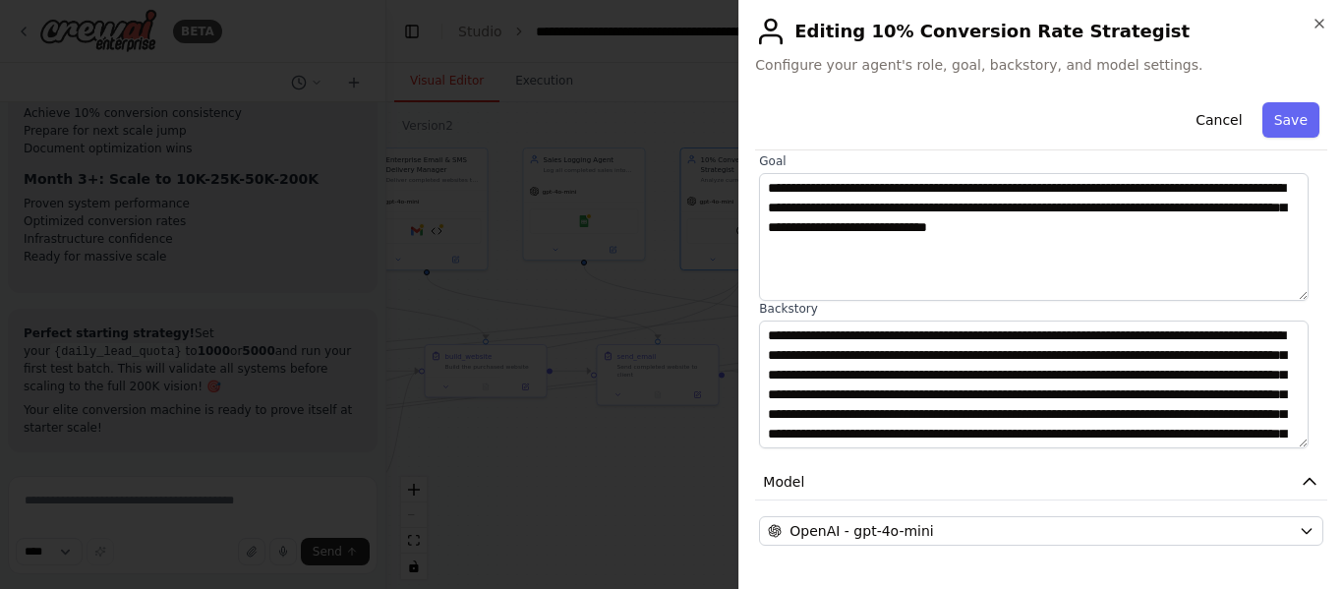
scroll to position [79, 0]
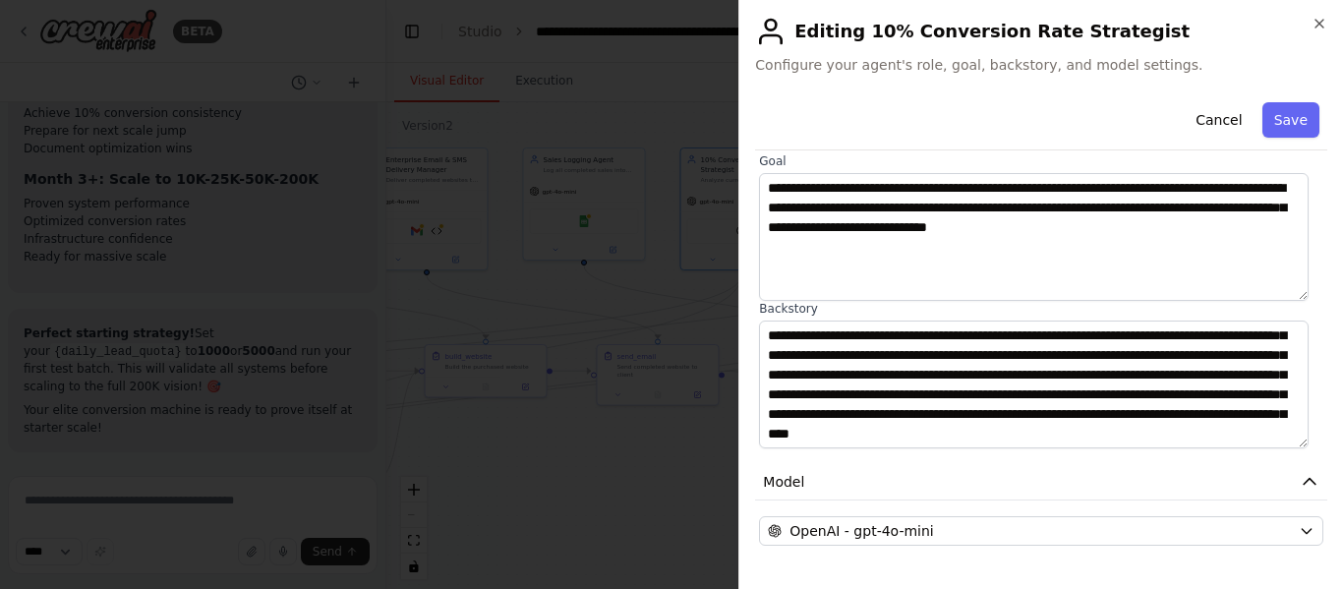
click at [1326, 37] on h2 "Editing 10% Conversion Rate Strategist" at bounding box center [1041, 31] width 572 height 31
click at [1324, 12] on div "**********" at bounding box center [1040, 294] width 605 height 589
click at [1324, 21] on icon "button" at bounding box center [1319, 24] width 16 height 16
